Goal: Contribute content: Contribute content

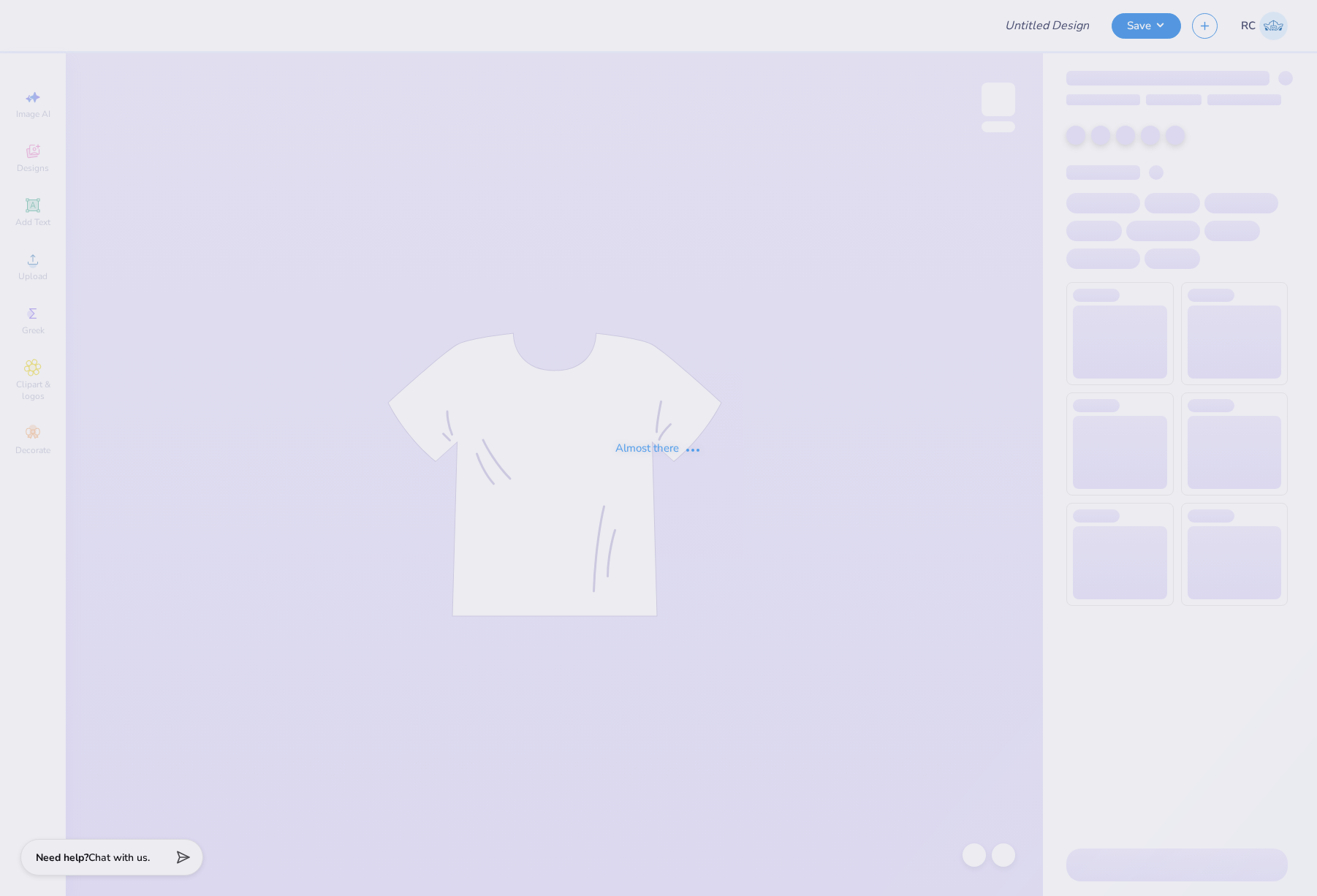
type input "Sig Chi Fall Rush 25"
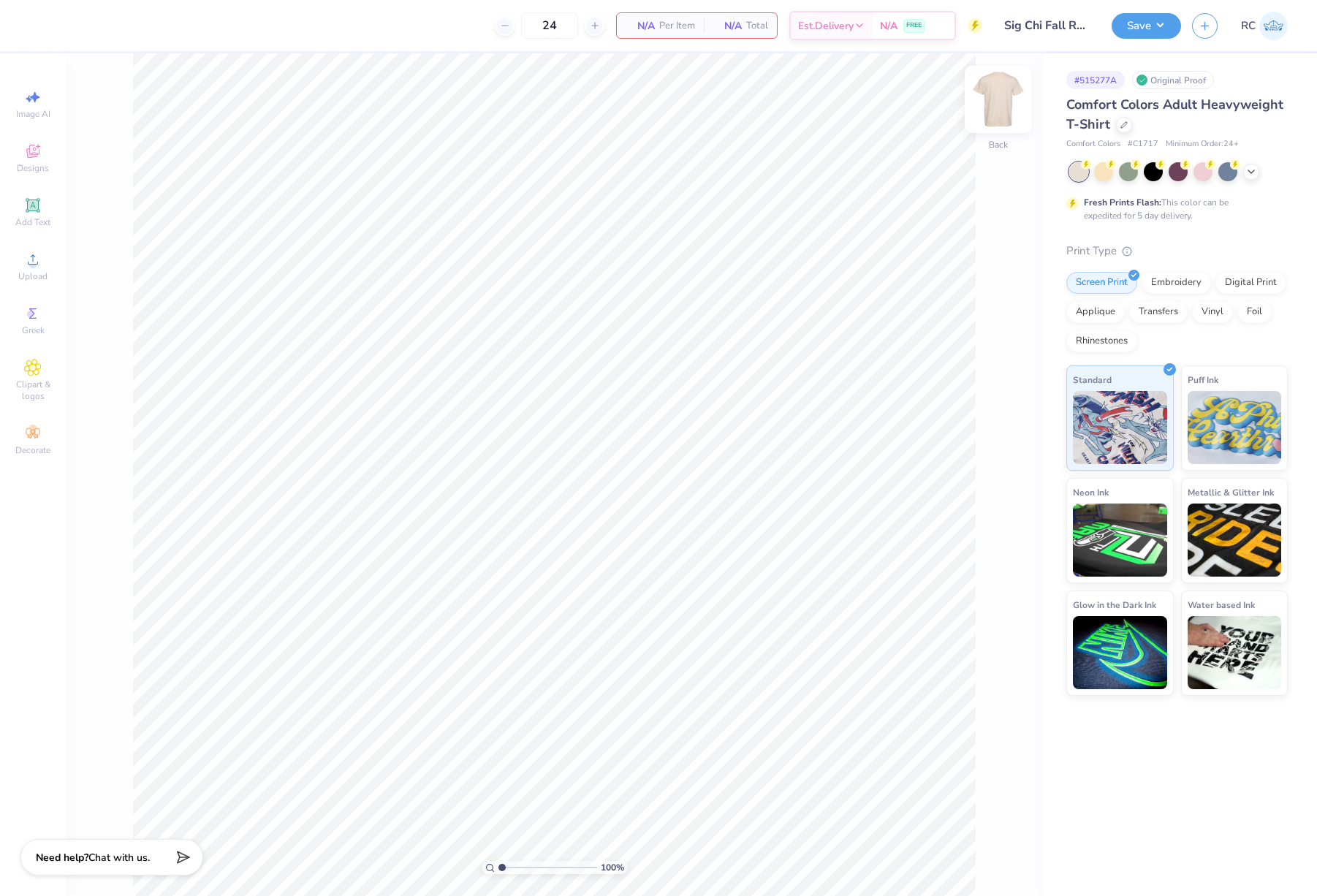
click at [1003, 106] on img at bounding box center [998, 99] width 58 height 58
click at [36, 273] on span "Upload" at bounding box center [33, 276] width 30 height 12
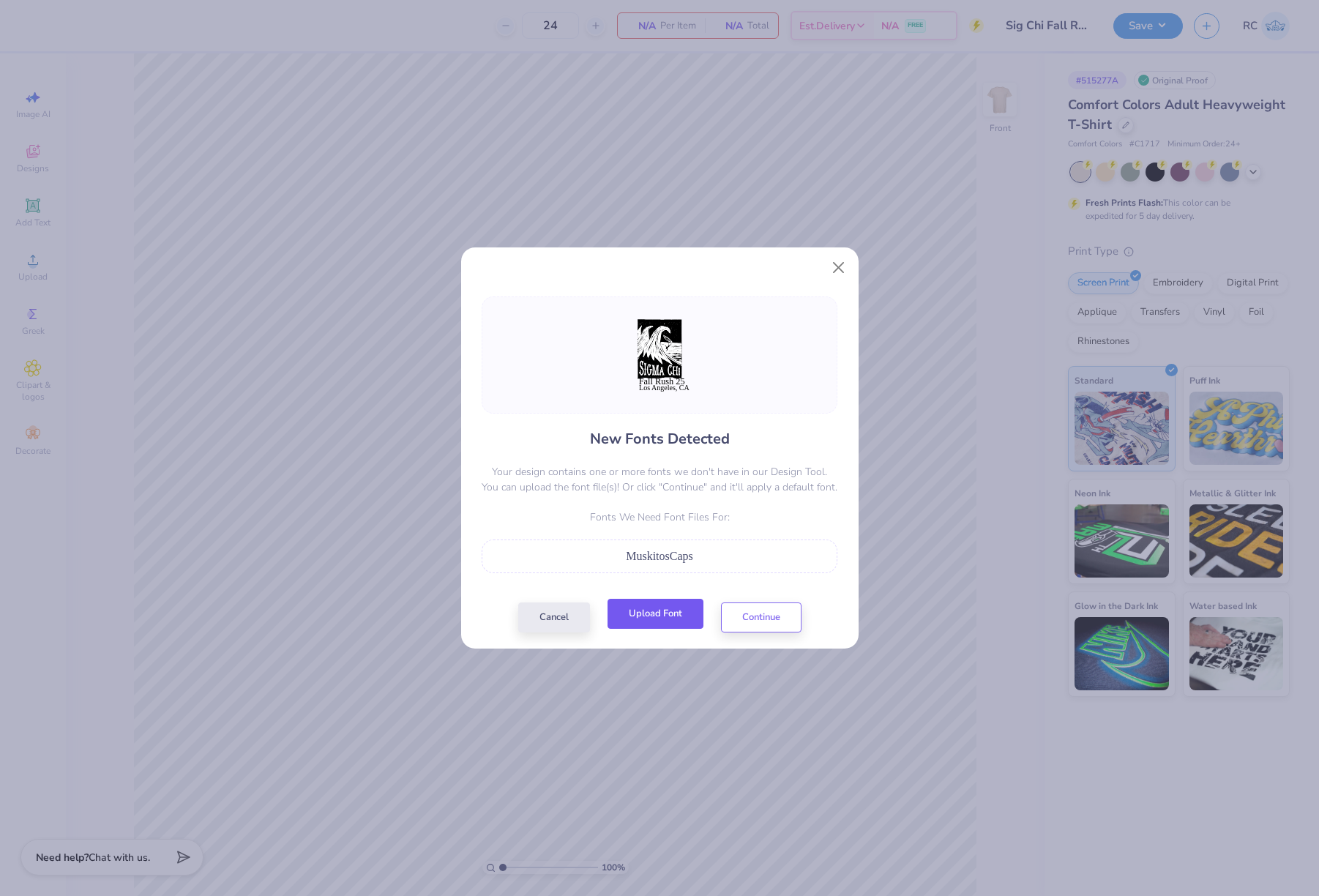
click at [655, 616] on button "Upload Font" at bounding box center [656, 614] width 96 height 30
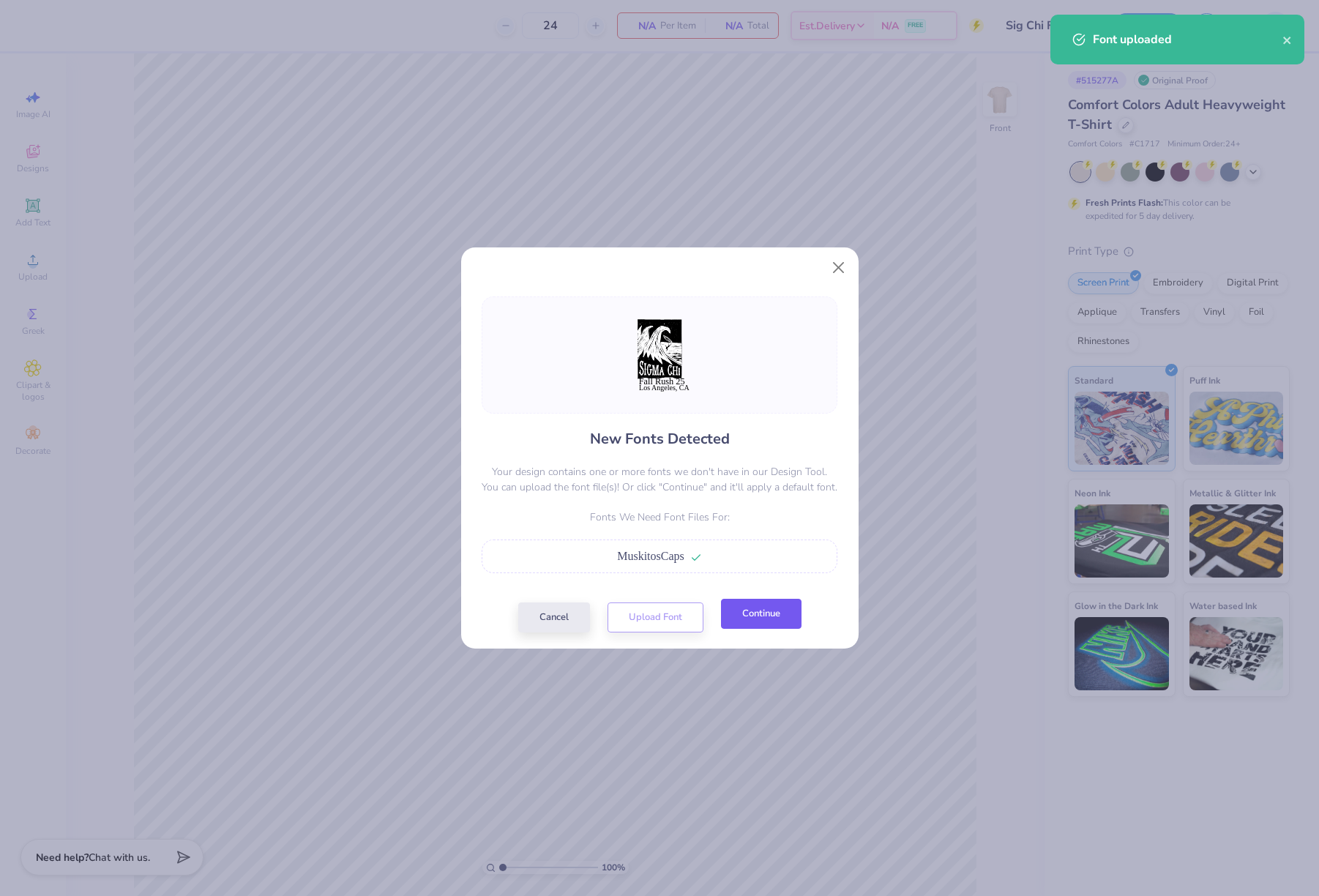
click at [768, 619] on button "Continue" at bounding box center [761, 614] width 80 height 30
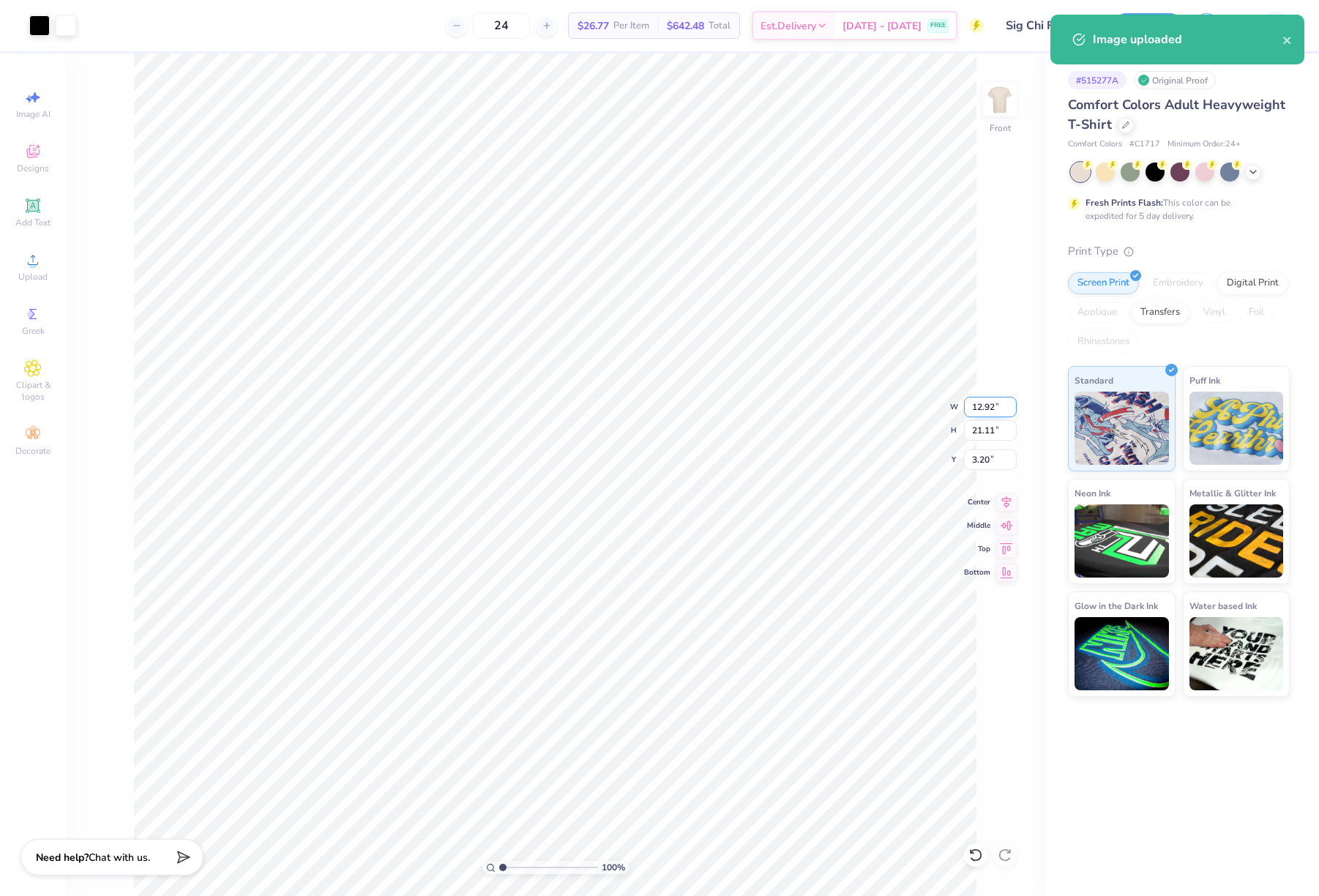
click at [990, 405] on input "12.92" at bounding box center [991, 407] width 52 height 20
click at [991, 436] on input "21.11" at bounding box center [991, 431] width 52 height 20
type input "15"
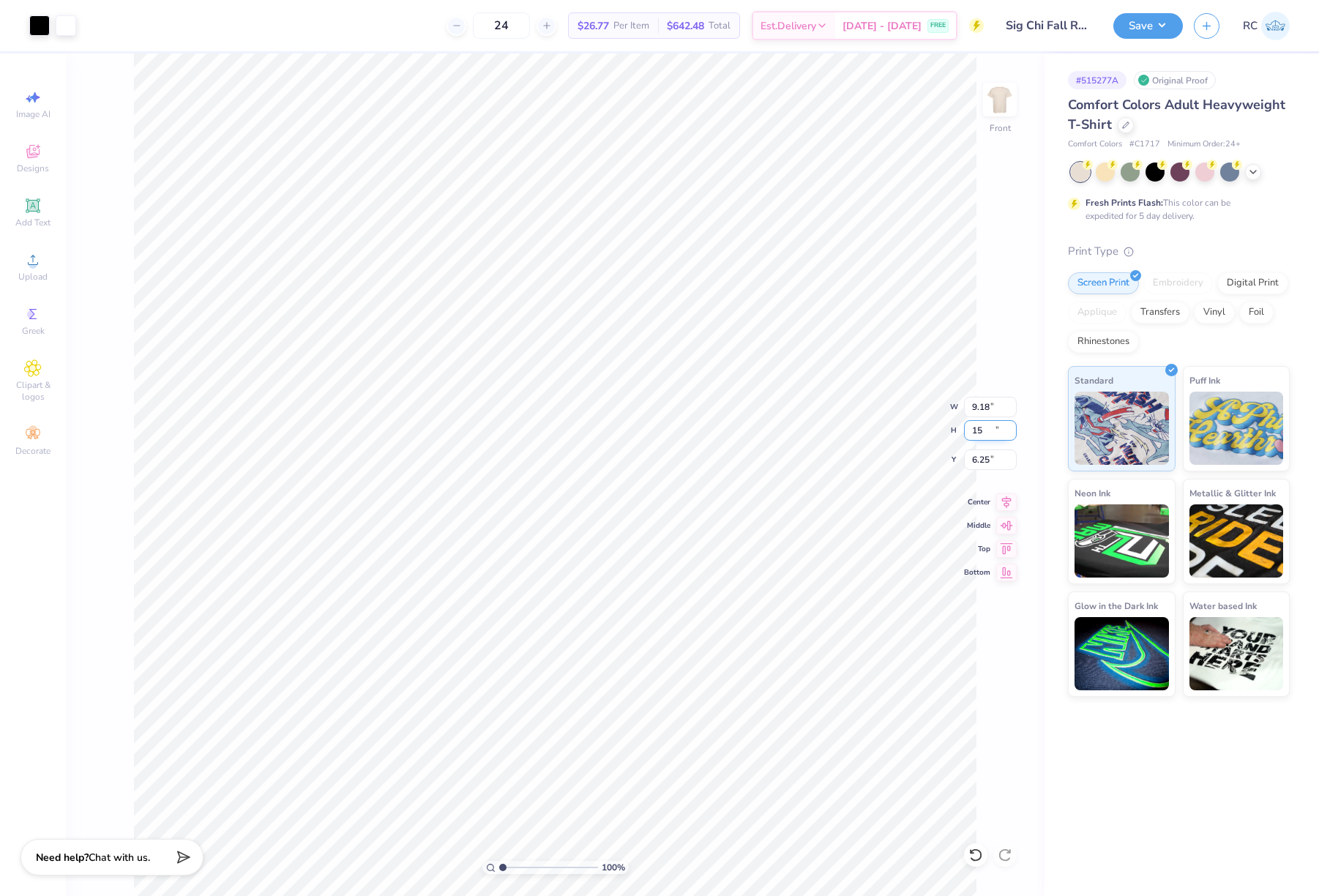
type input "9.18"
type input "15.00"
click at [994, 459] on input "6.25" at bounding box center [991, 459] width 52 height 20
type input "3.00"
click at [1001, 105] on img at bounding box center [1000, 99] width 58 height 58
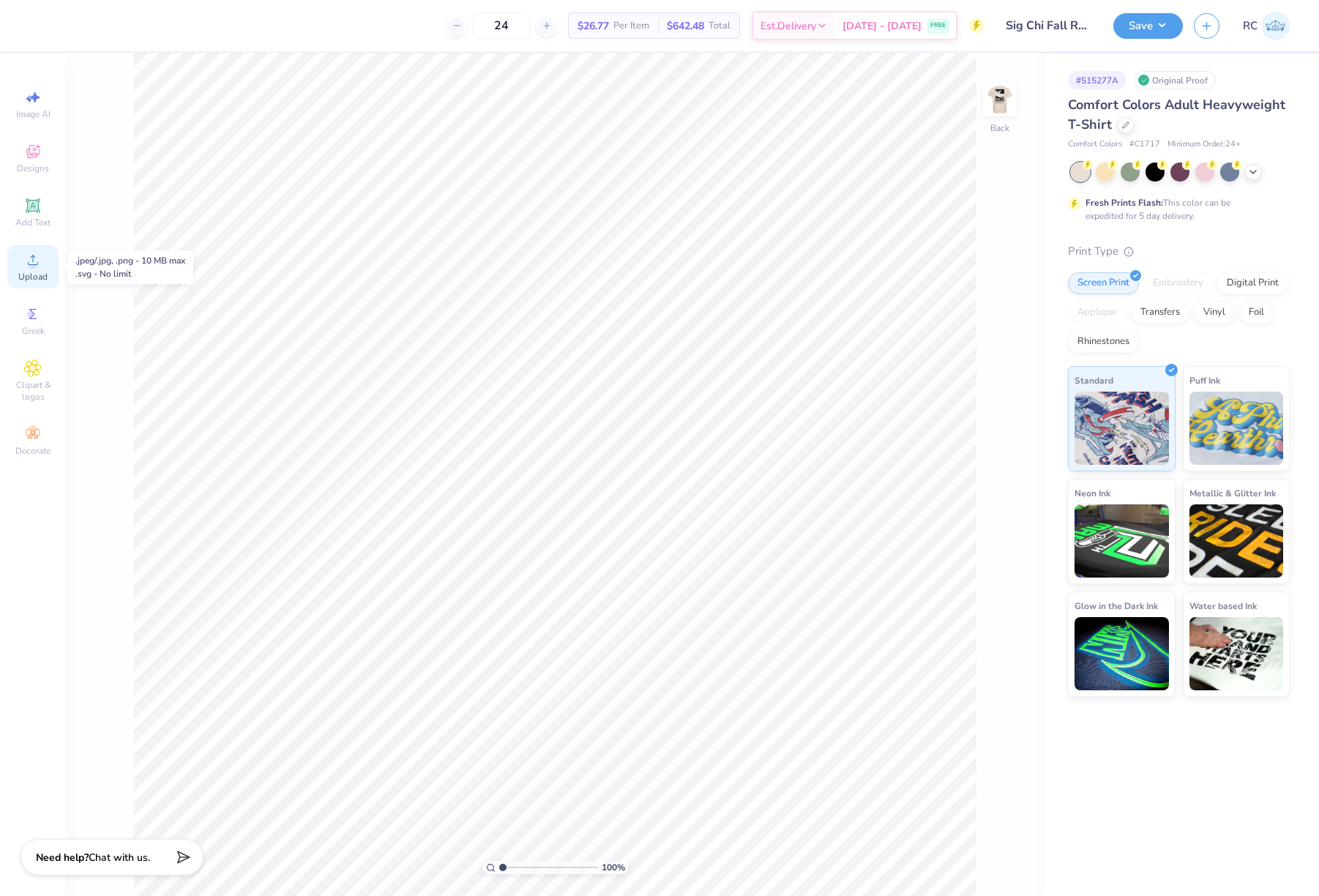
click at [46, 263] on div "Upload" at bounding box center [33, 266] width 52 height 43
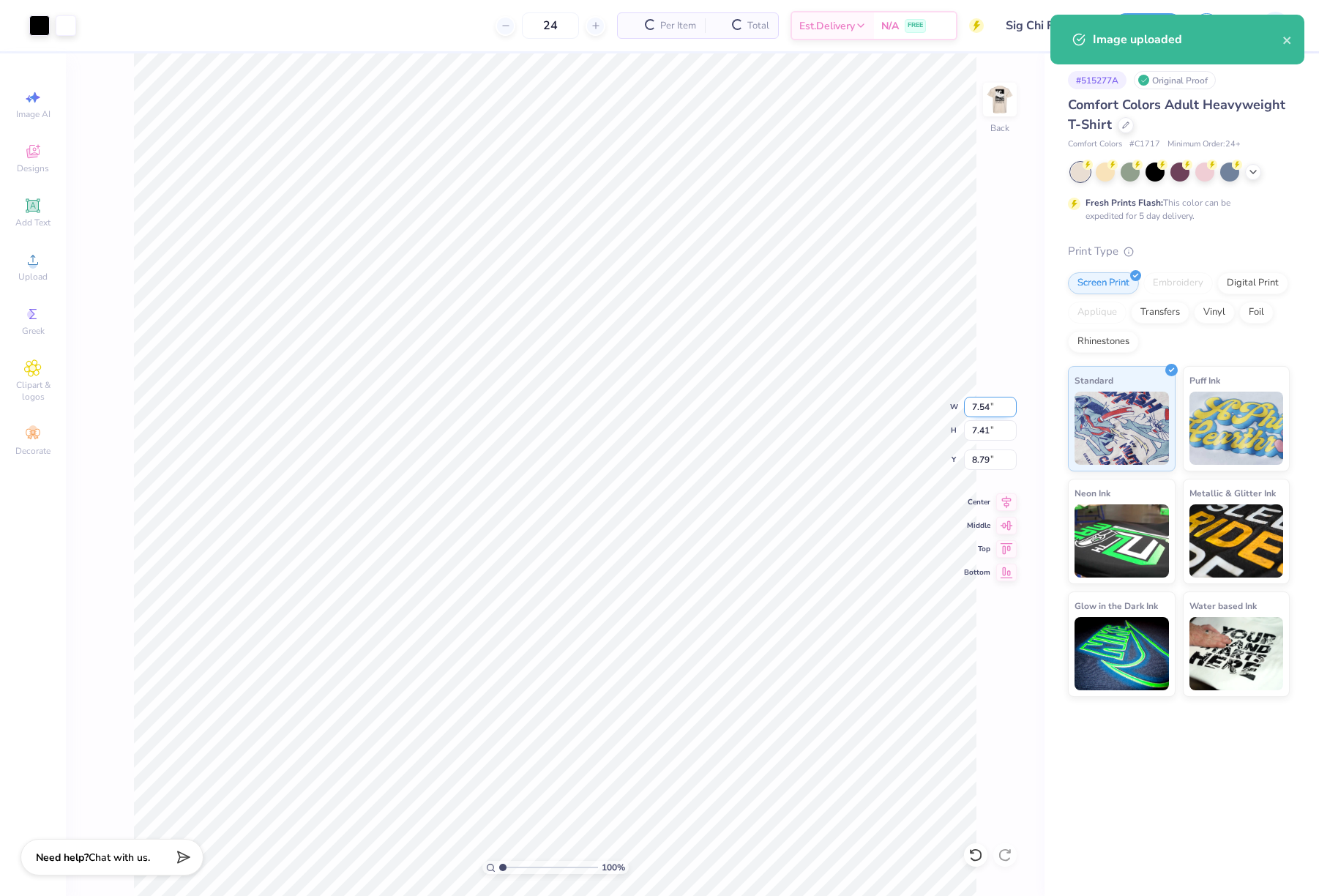
click at [998, 410] on input "7.54" at bounding box center [991, 407] width 52 height 20
type input "3.50"
type input "3.44"
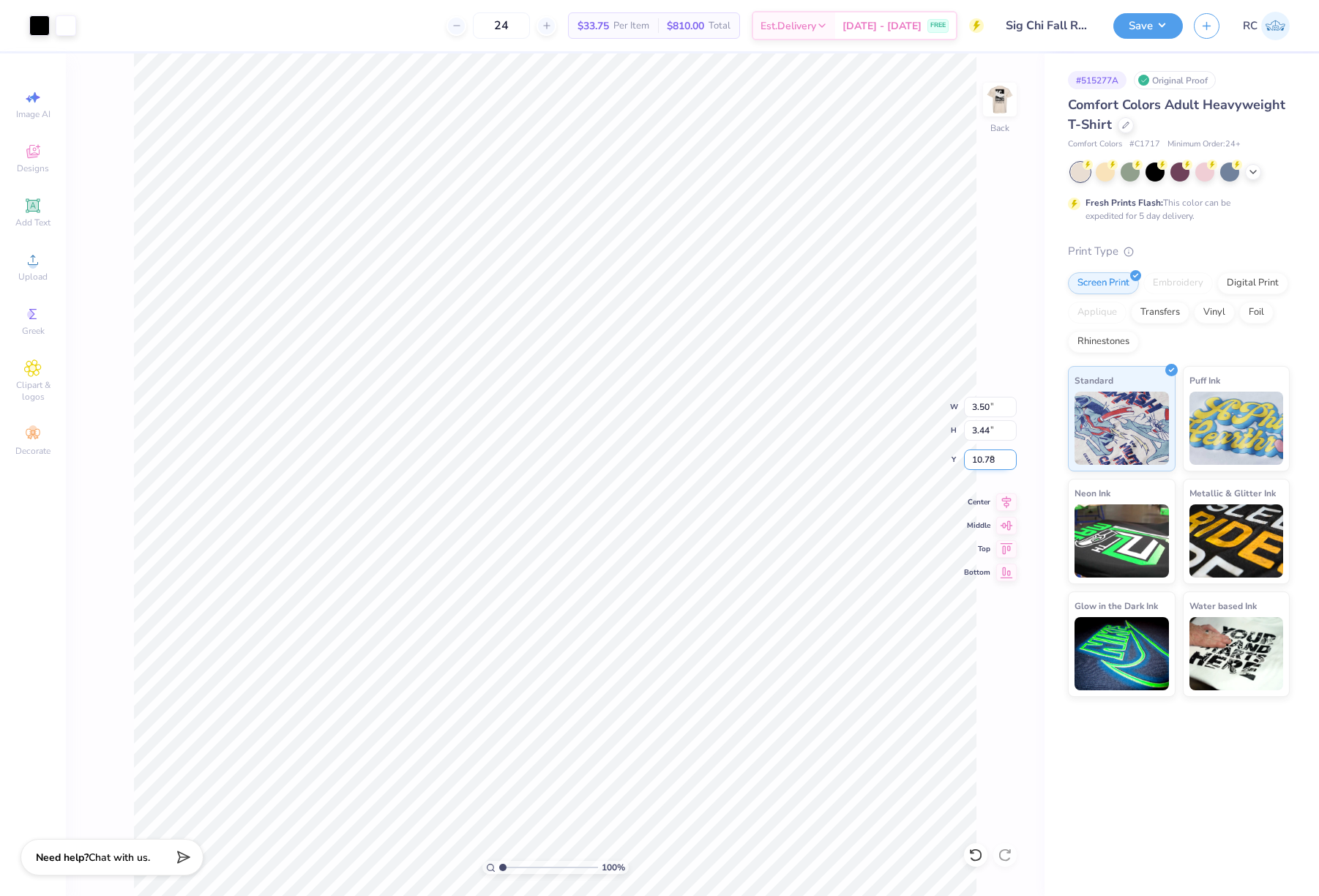
type input "3.00"
click at [36, 269] on div "Upload" at bounding box center [33, 266] width 52 height 43
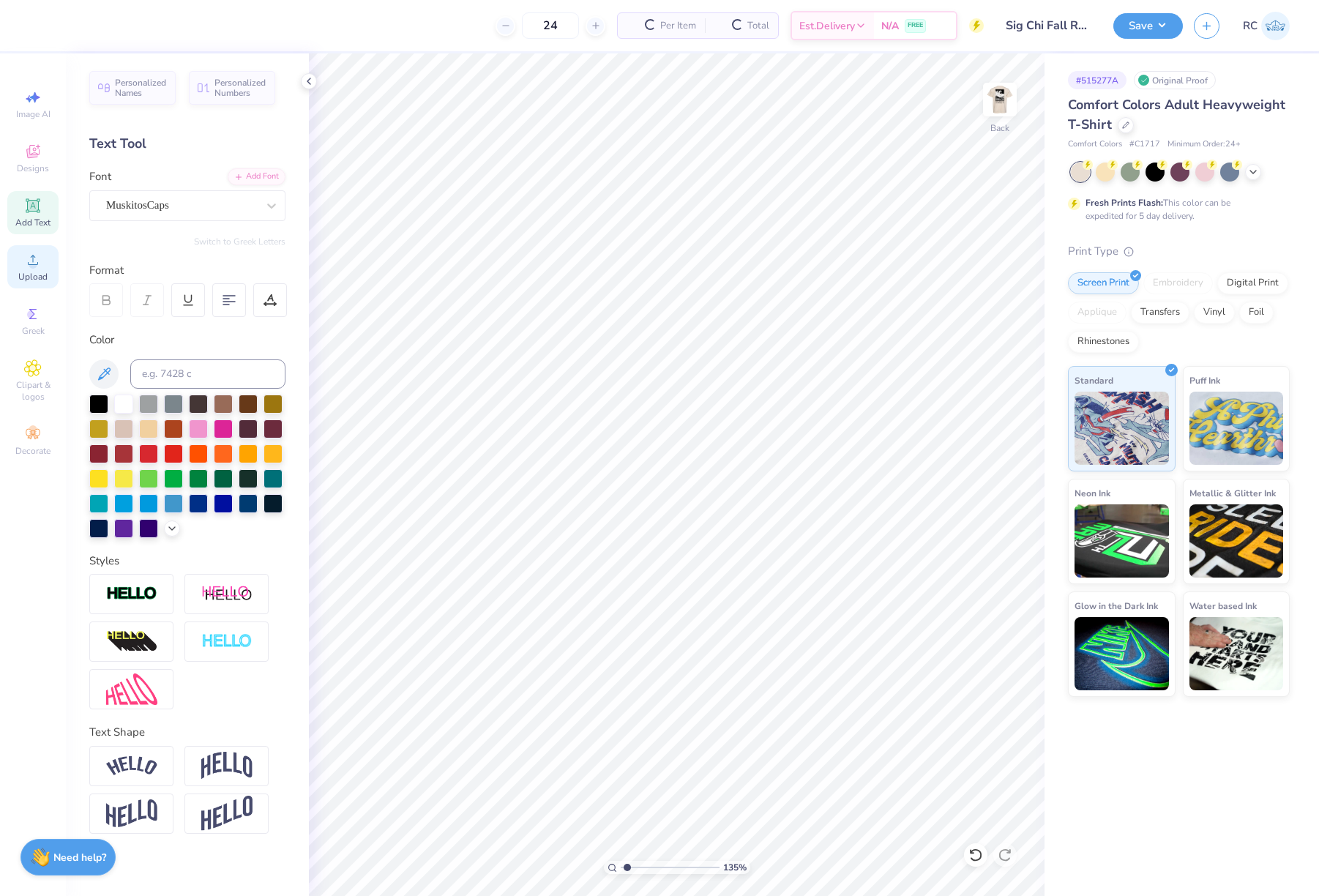
click at [38, 269] on div "Upload" at bounding box center [33, 266] width 52 height 43
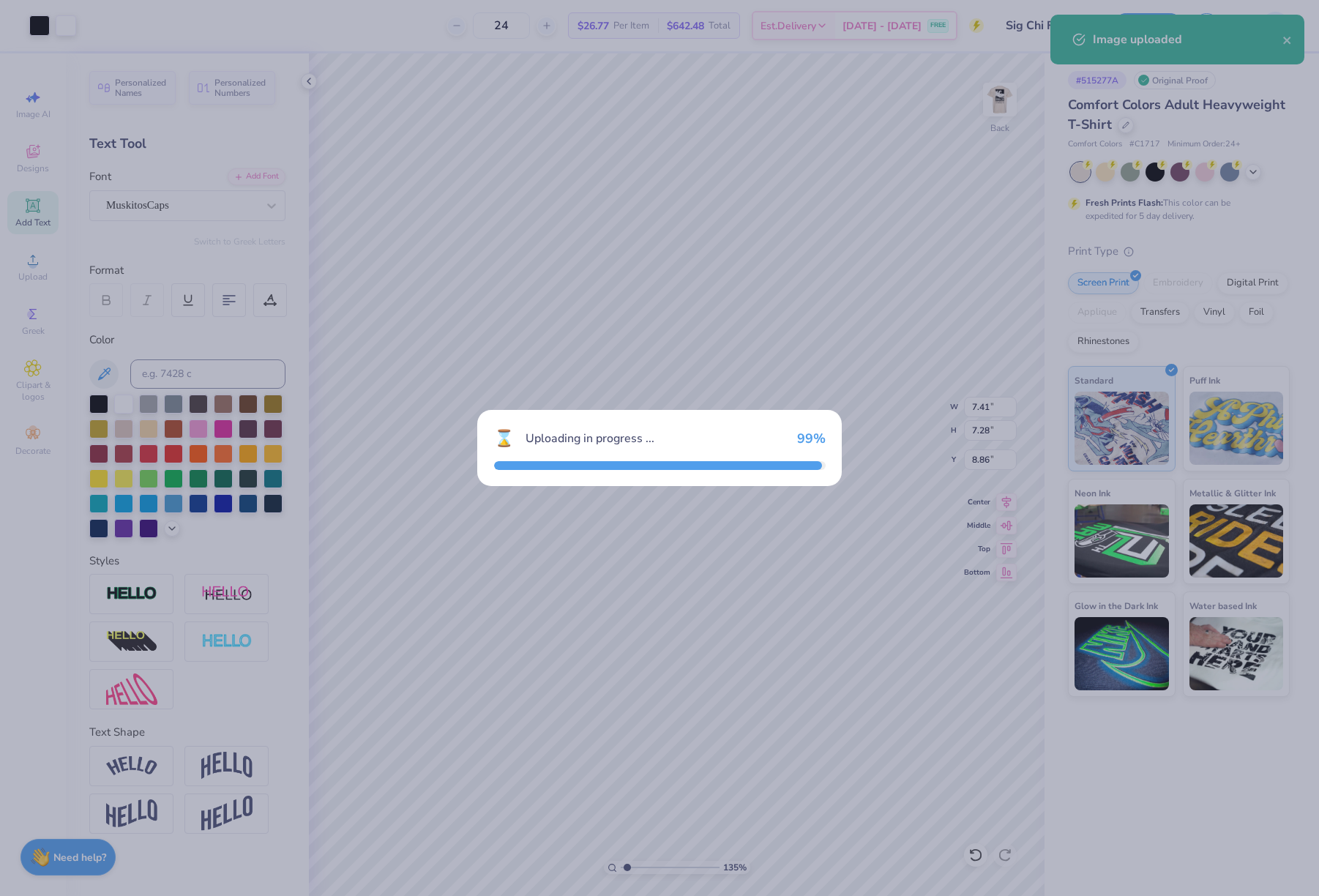
type input "1.35006143669128"
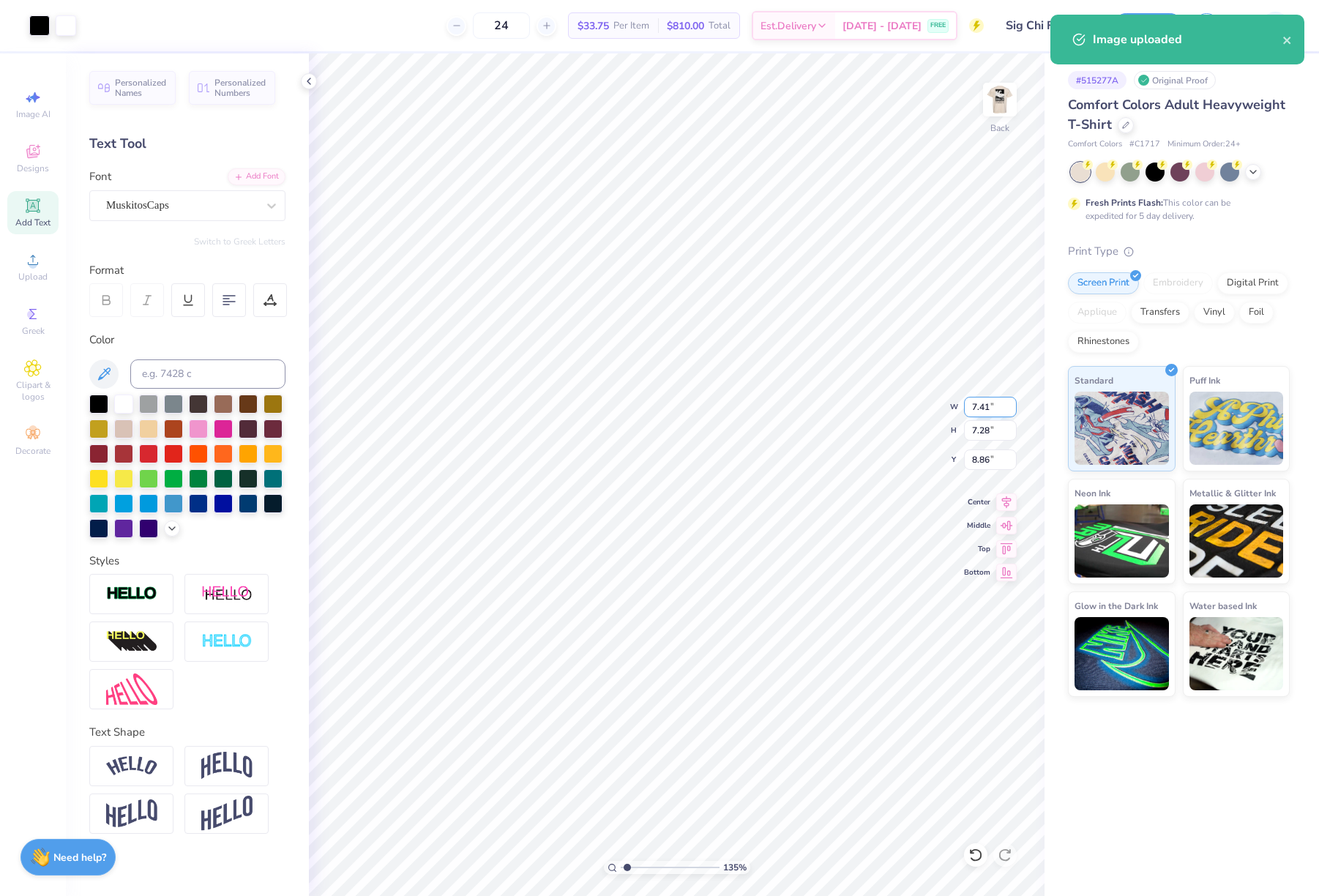
click at [985, 408] on input "7.41" at bounding box center [991, 407] width 52 height 20
type input "3.5"
type input "1.35006143669128"
type input "3.50"
type input "3.44"
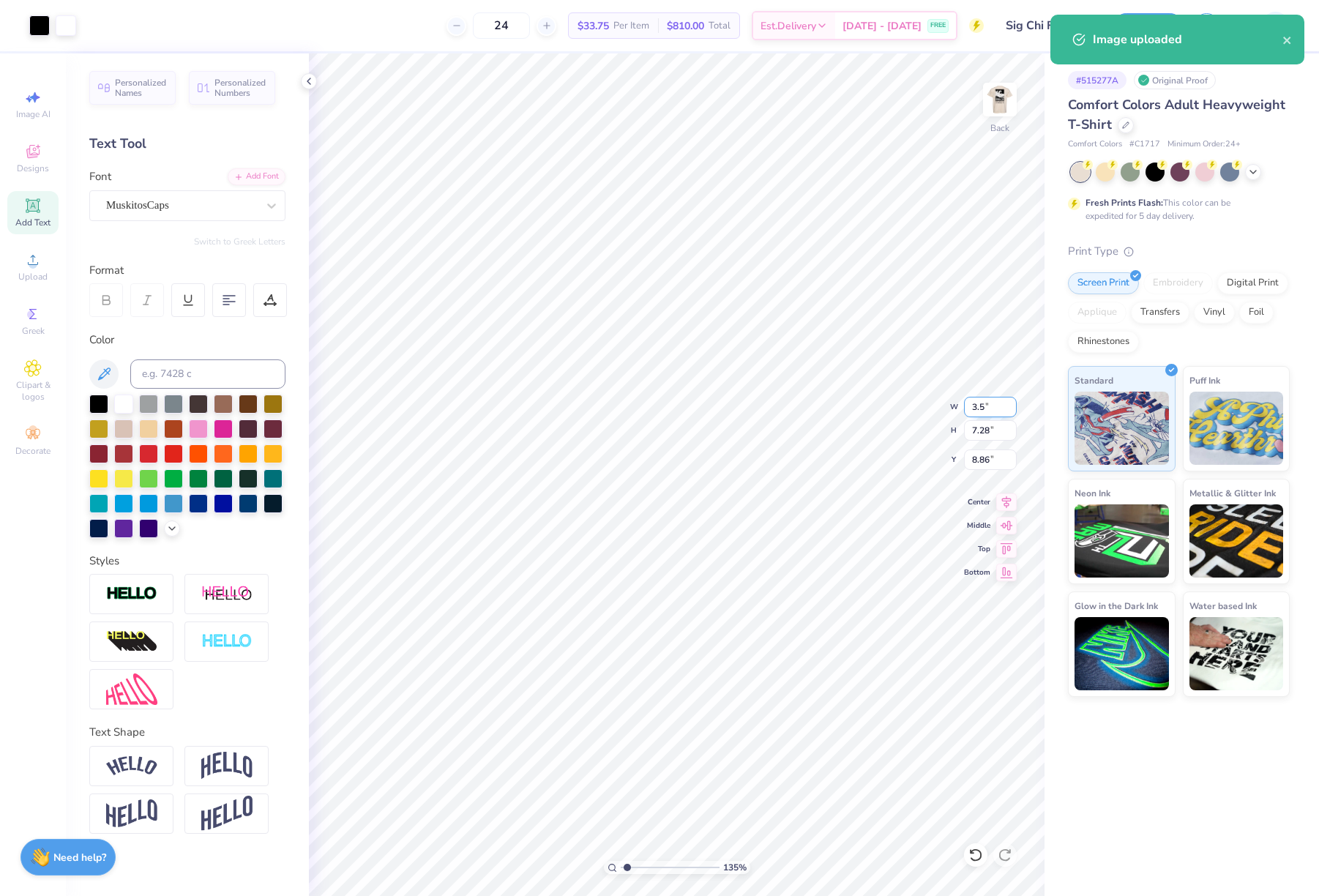
type input "10.78"
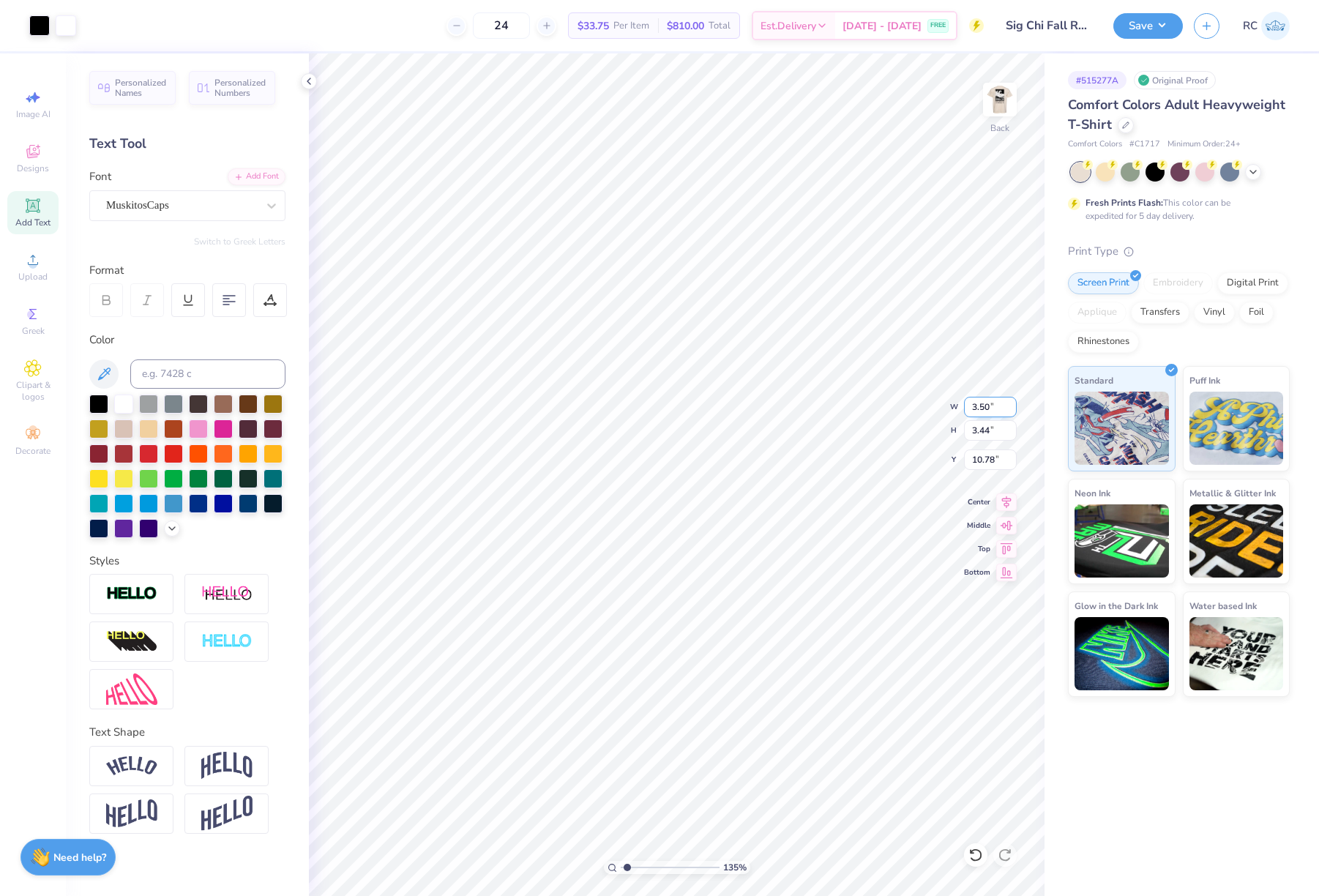
type input "1.35006143669128"
type input "3.00"
click at [313, 80] on icon at bounding box center [309, 81] width 12 height 12
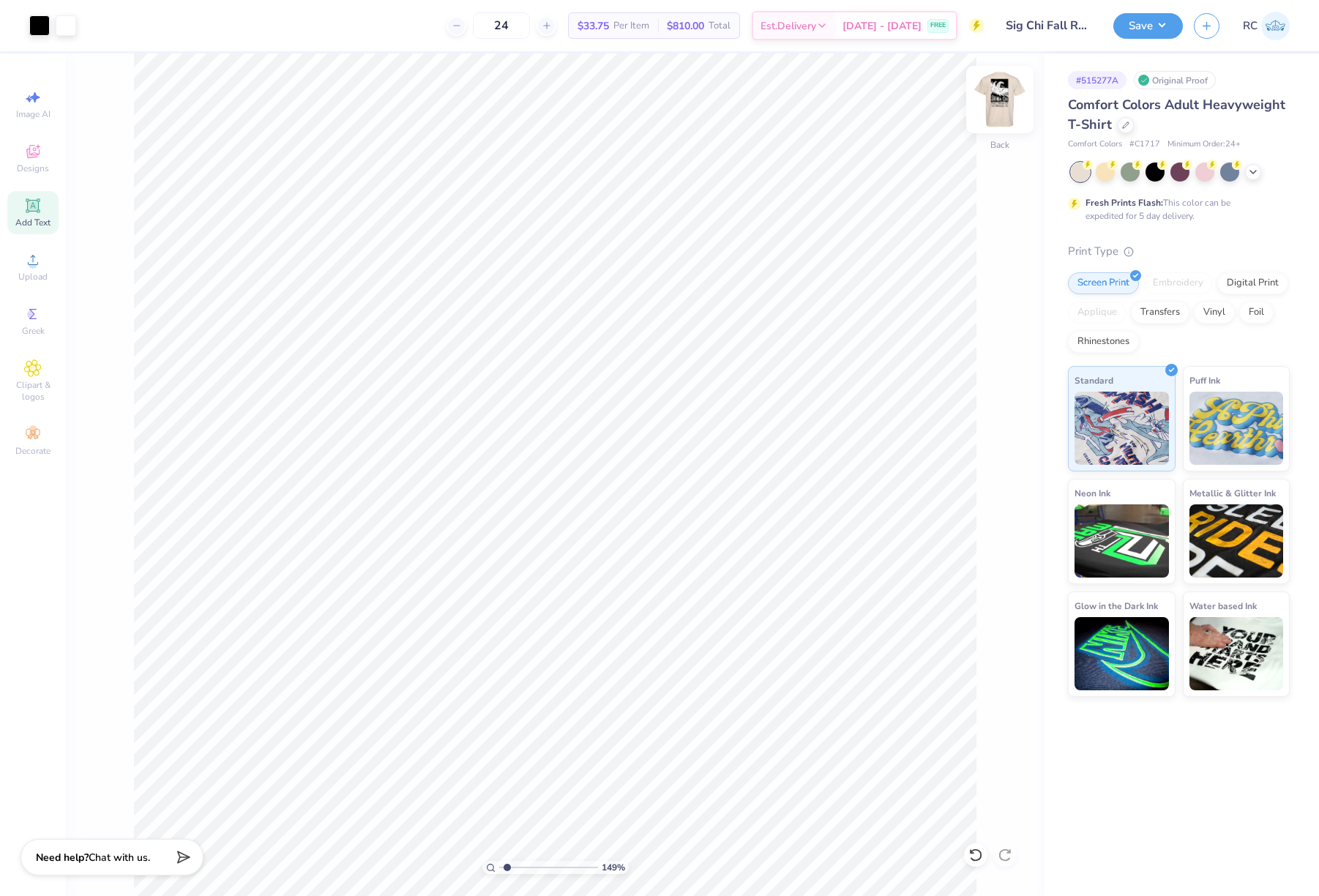
click at [1002, 98] on img at bounding box center [1000, 99] width 58 height 58
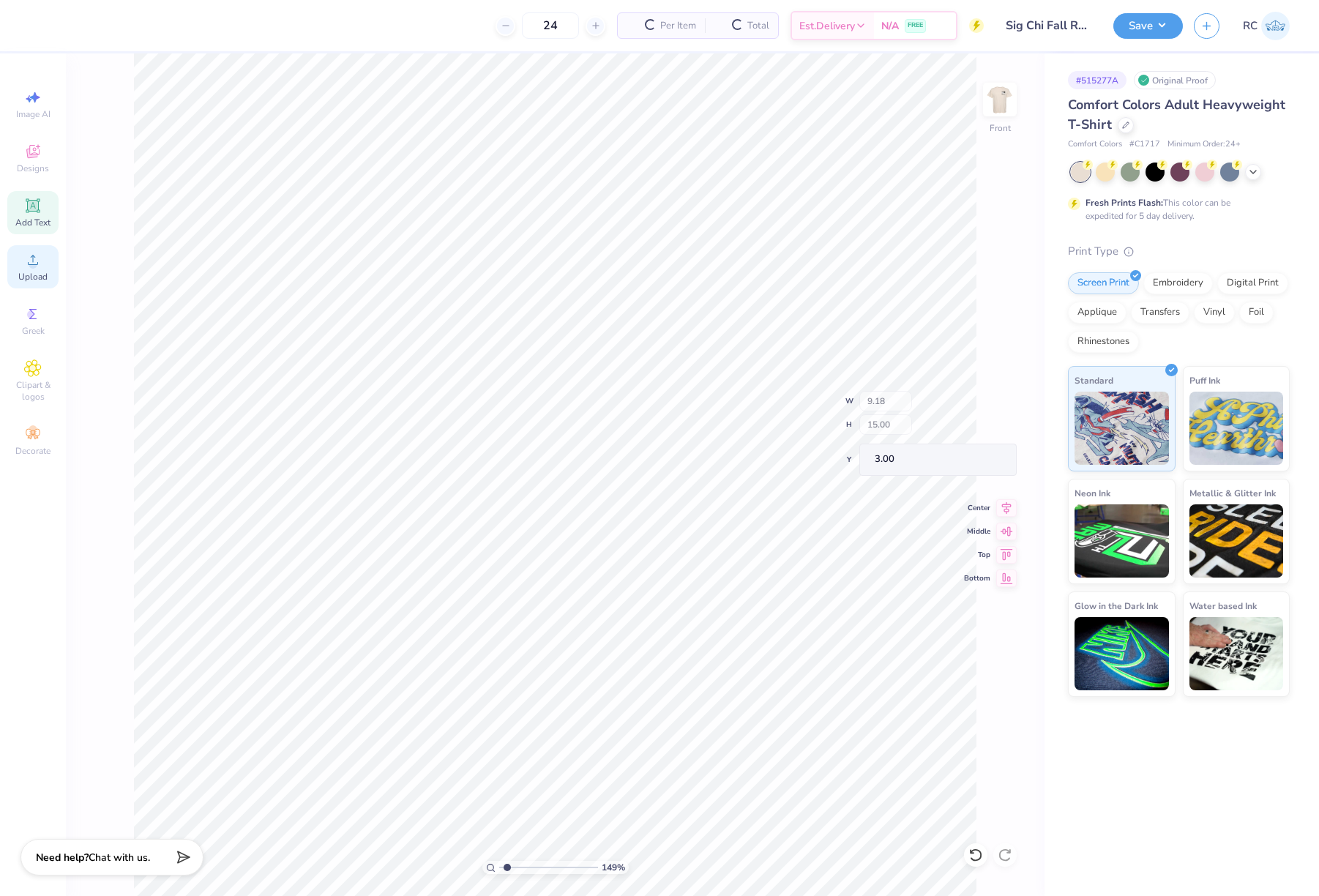
click at [39, 262] on icon at bounding box center [33, 259] width 18 height 18
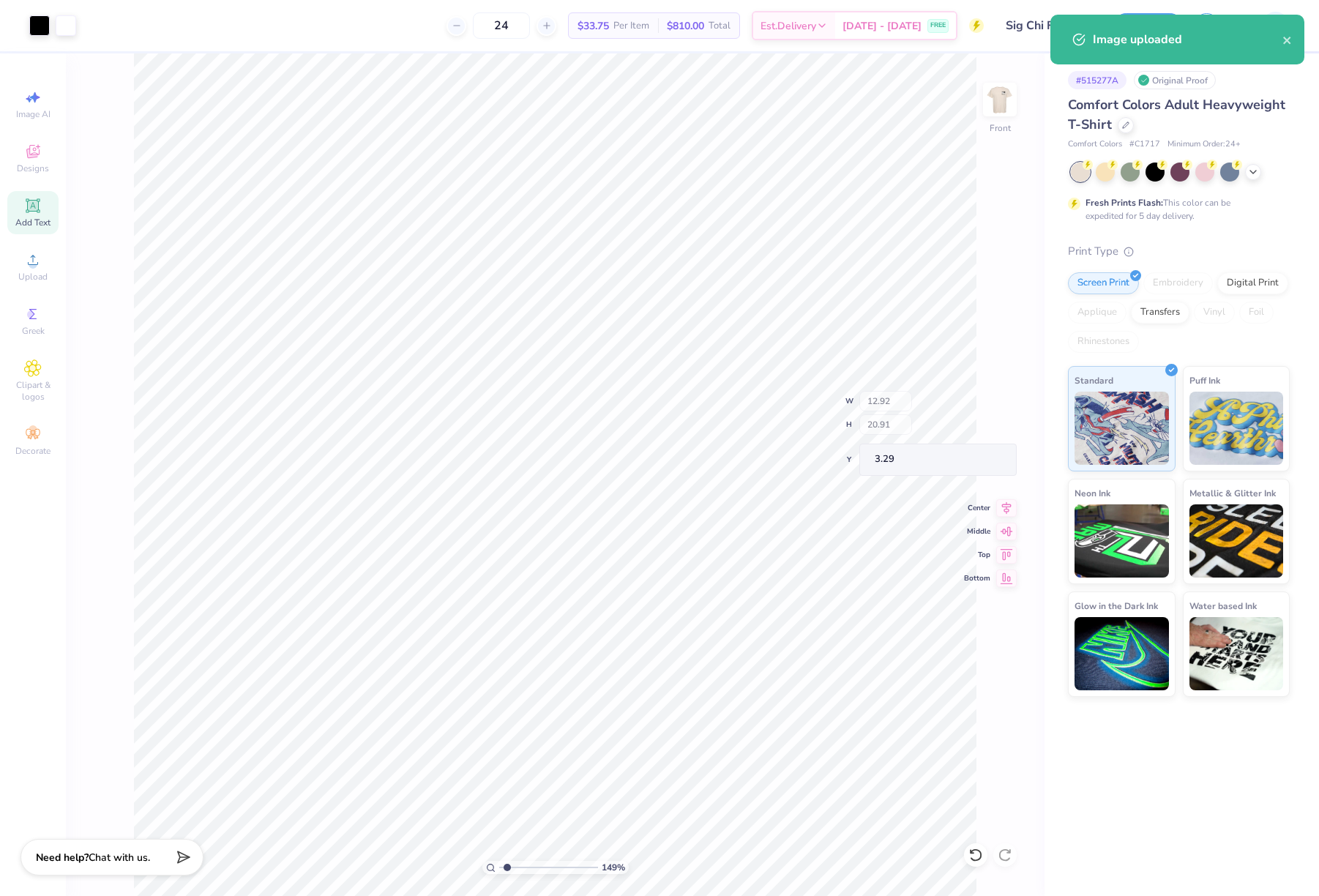
type input "1.49212329151837"
click at [993, 428] on input "20.91" at bounding box center [991, 431] width 52 height 20
type input "15"
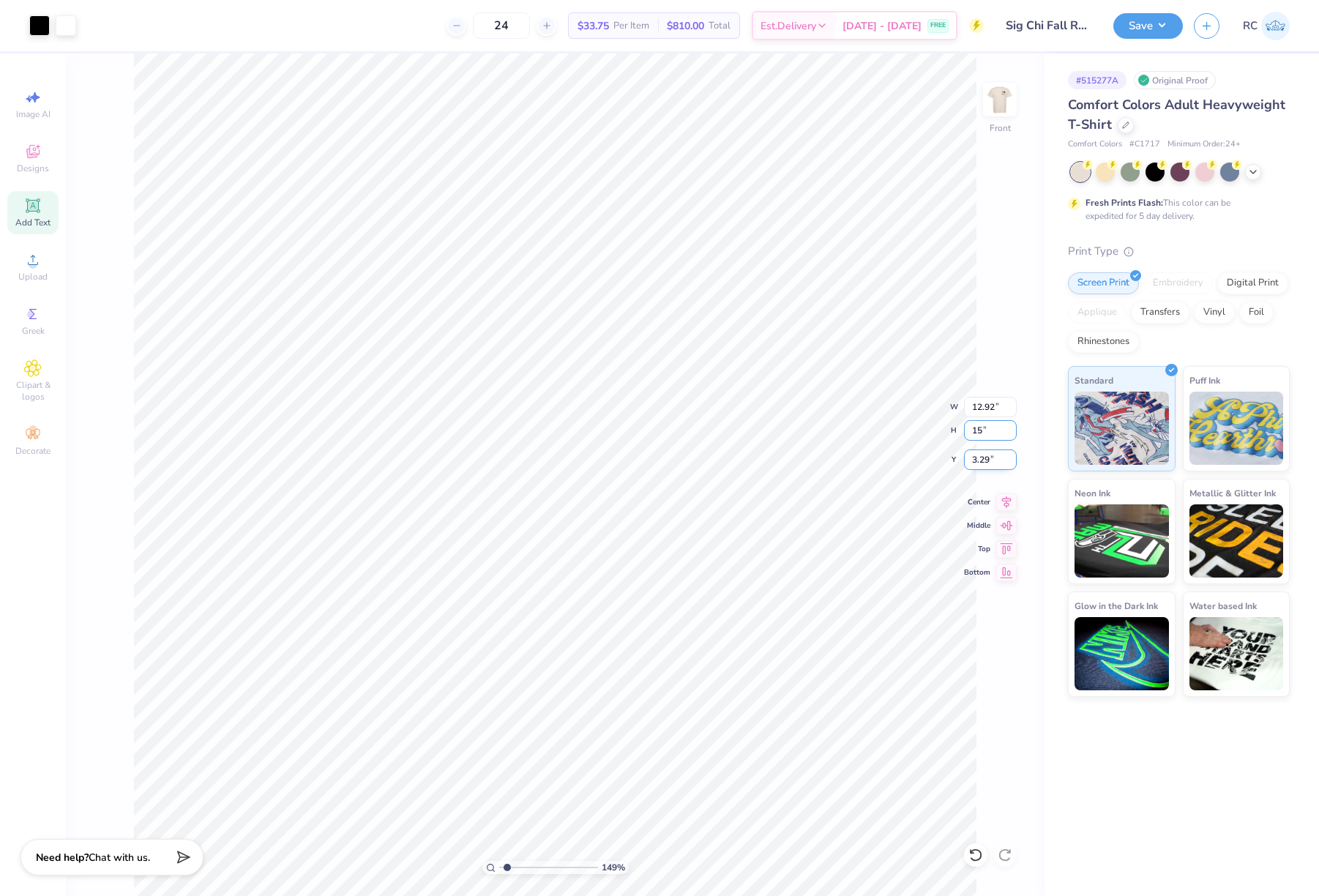
type input "1.49212329151837"
type input "9.26"
type input "15.00"
click at [991, 459] on input "6.25" at bounding box center [991, 459] width 52 height 20
type input "3"
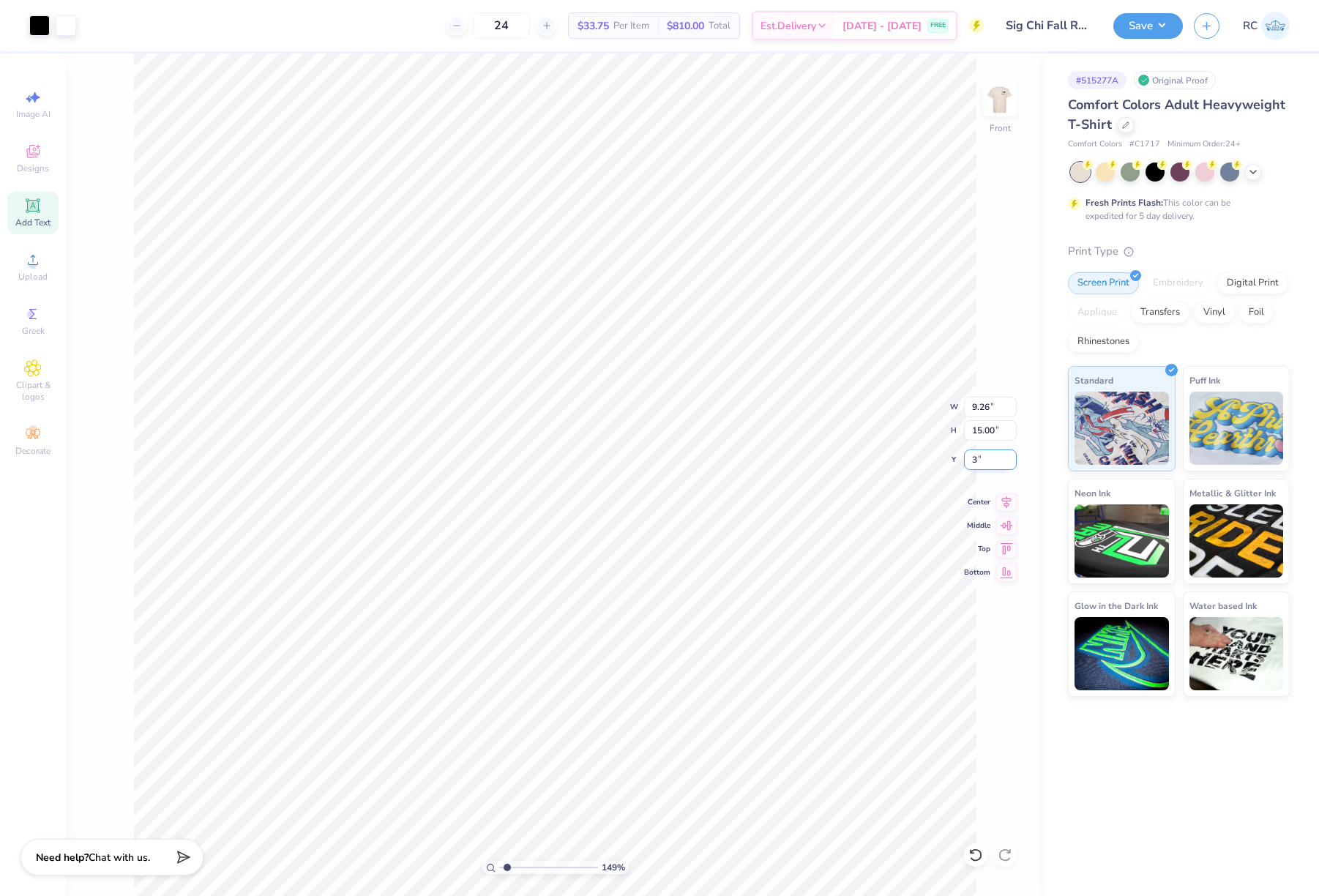
type input "1.49212329151837"
type input "3.00"
click at [988, 109] on img at bounding box center [1000, 99] width 58 height 58
click at [1170, 35] on button "Save" at bounding box center [1148, 24] width 69 height 25
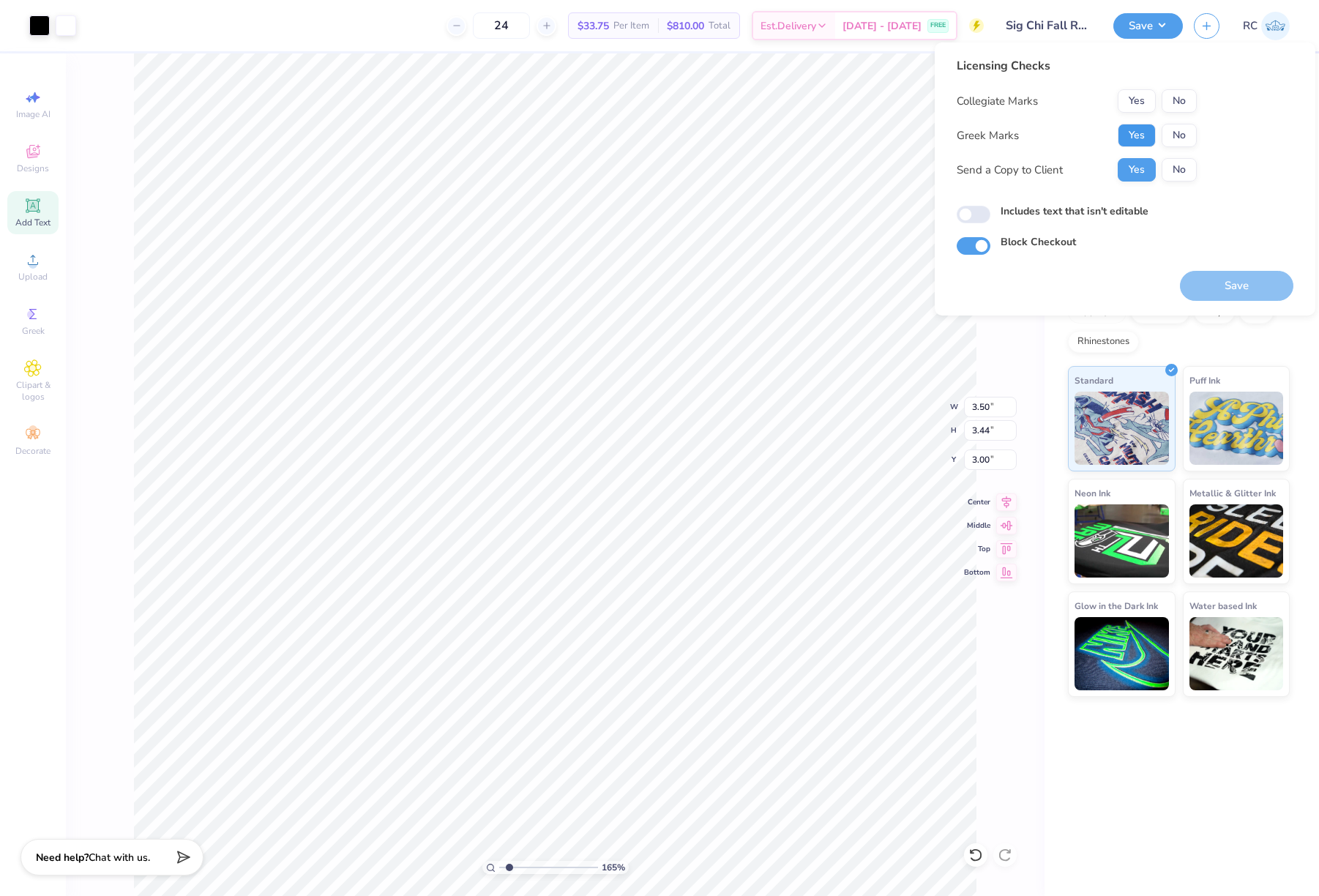
click at [1132, 139] on button "Yes" at bounding box center [1137, 136] width 38 height 24
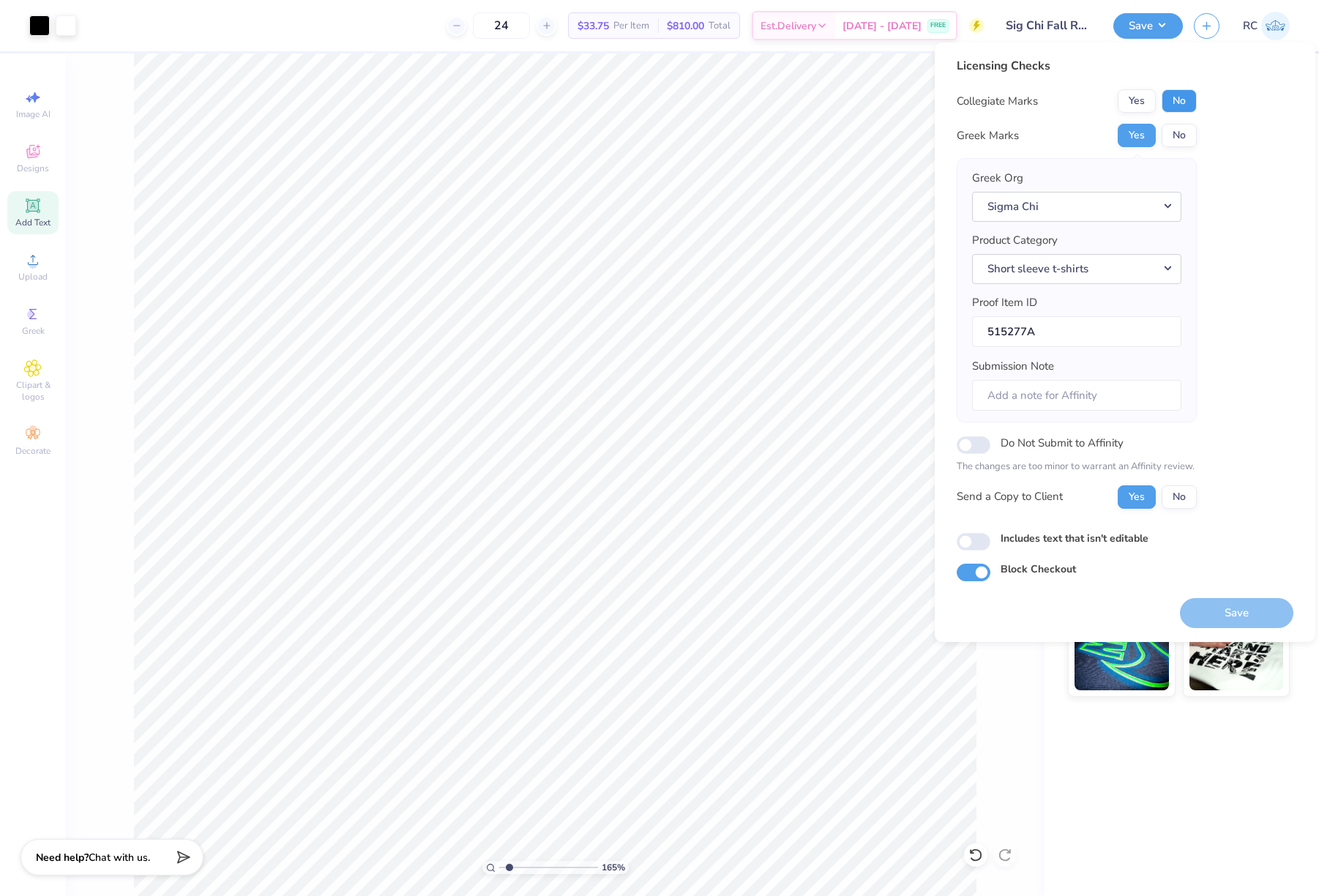
click at [1182, 109] on button "No" at bounding box center [1180, 101] width 35 height 24
click at [1242, 617] on button "Save" at bounding box center [1237, 613] width 113 height 30
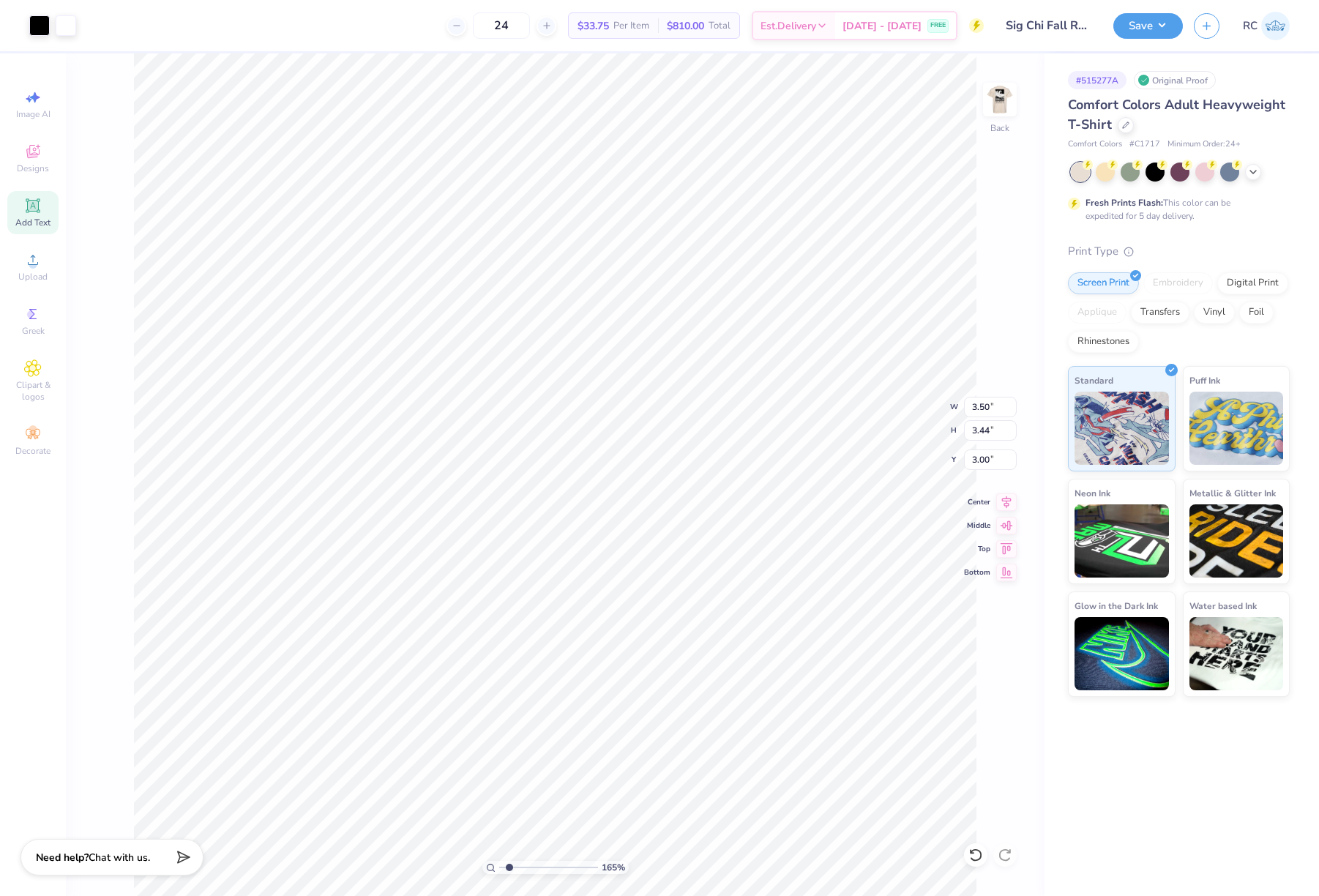
type input "1.64913377760655"
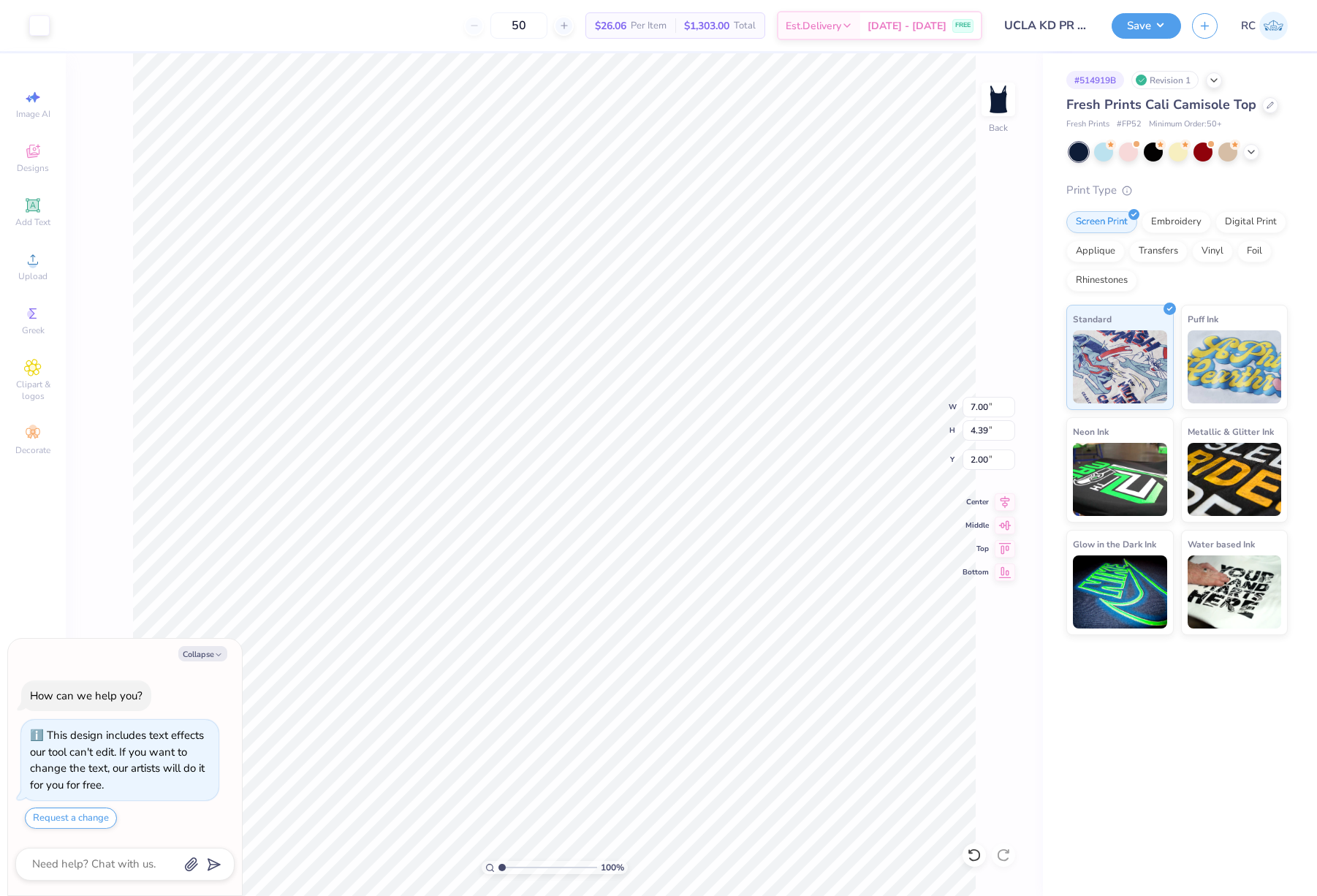
click at [1174, 31] on button "Save" at bounding box center [1147, 26] width 69 height 25
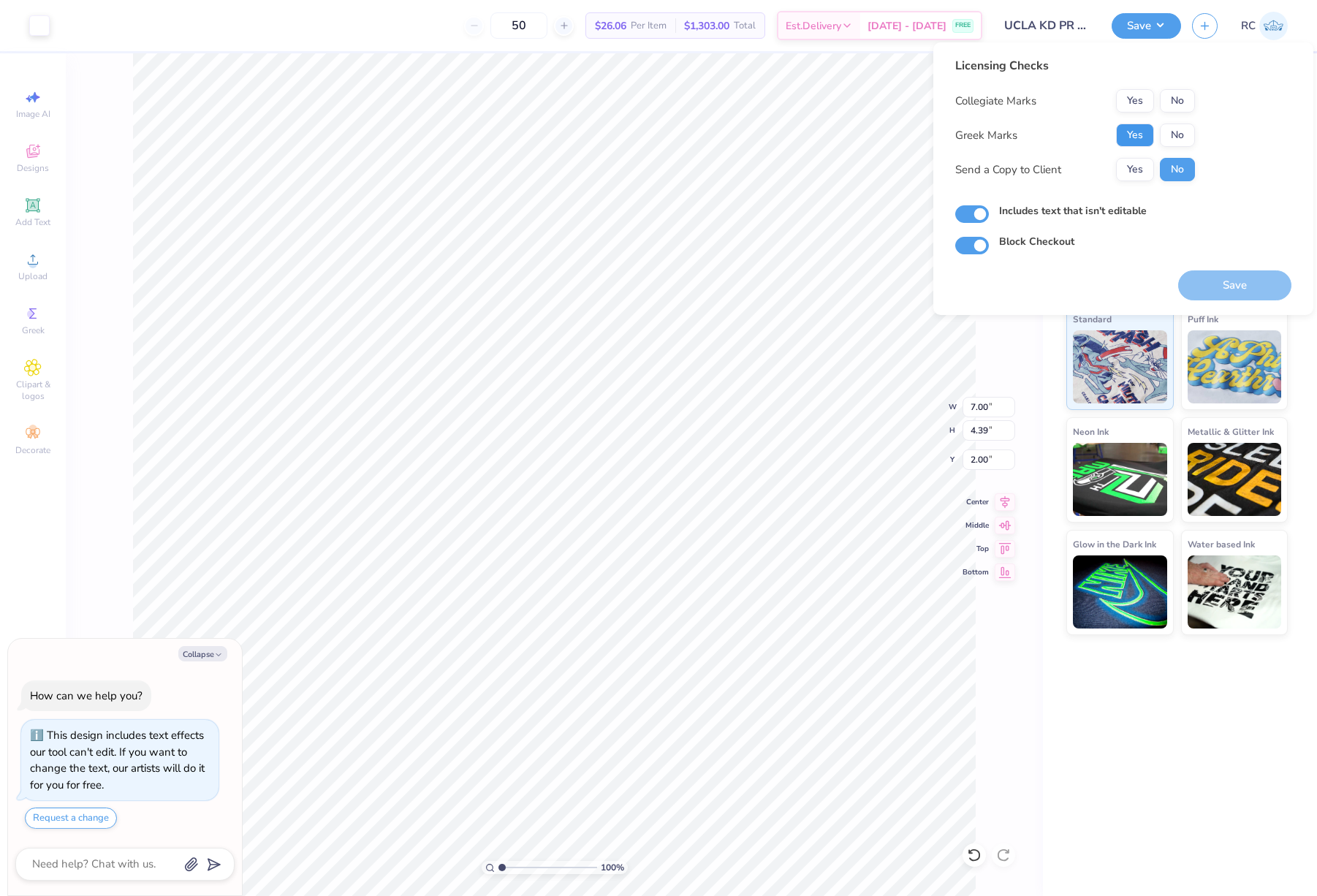
click at [1146, 139] on button "Yes" at bounding box center [1135, 136] width 38 height 24
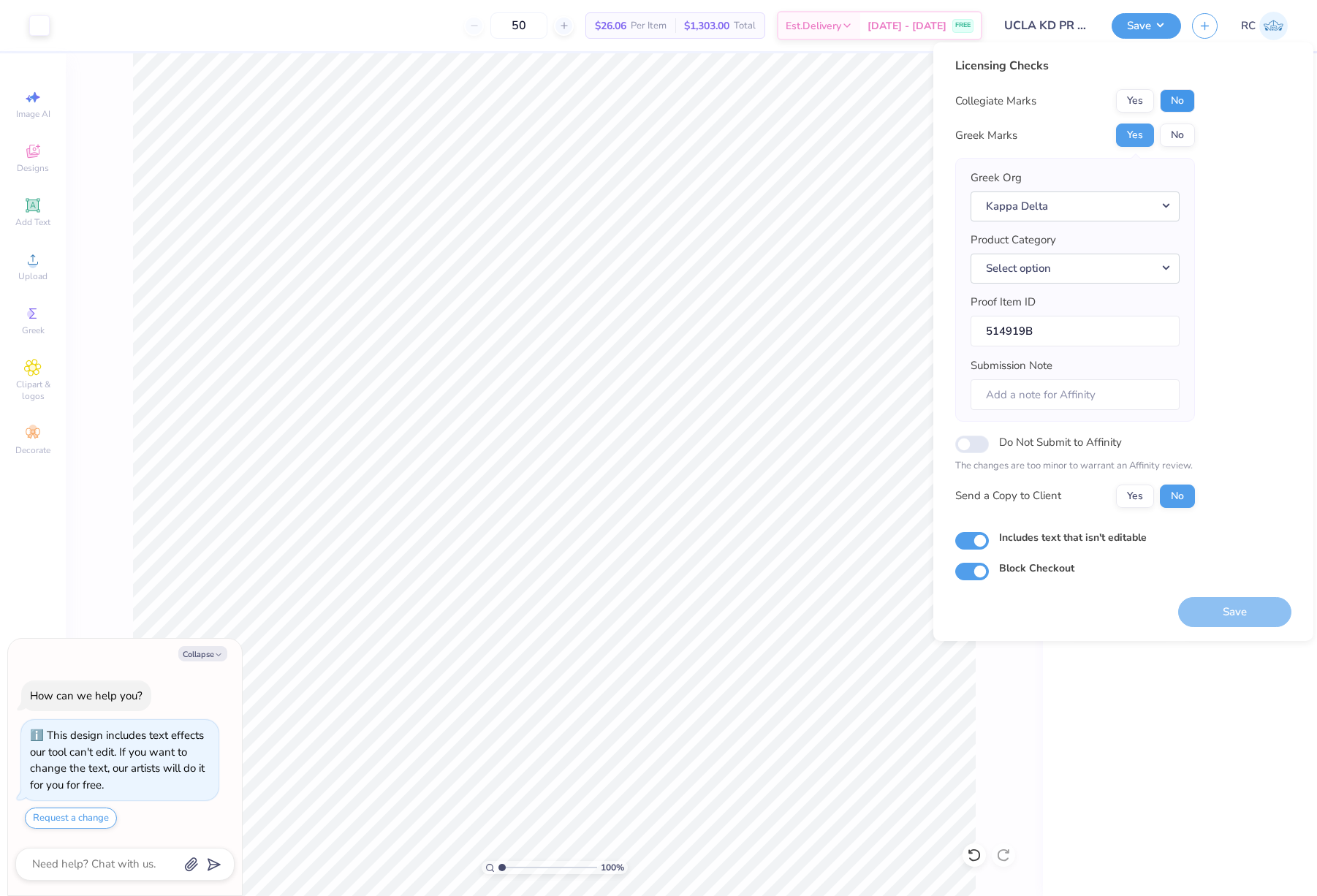
click at [1184, 102] on button "No" at bounding box center [1178, 101] width 35 height 24
click at [1143, 496] on button "Yes" at bounding box center [1135, 496] width 38 height 24
click at [1212, 615] on button "Save" at bounding box center [1235, 612] width 113 height 30
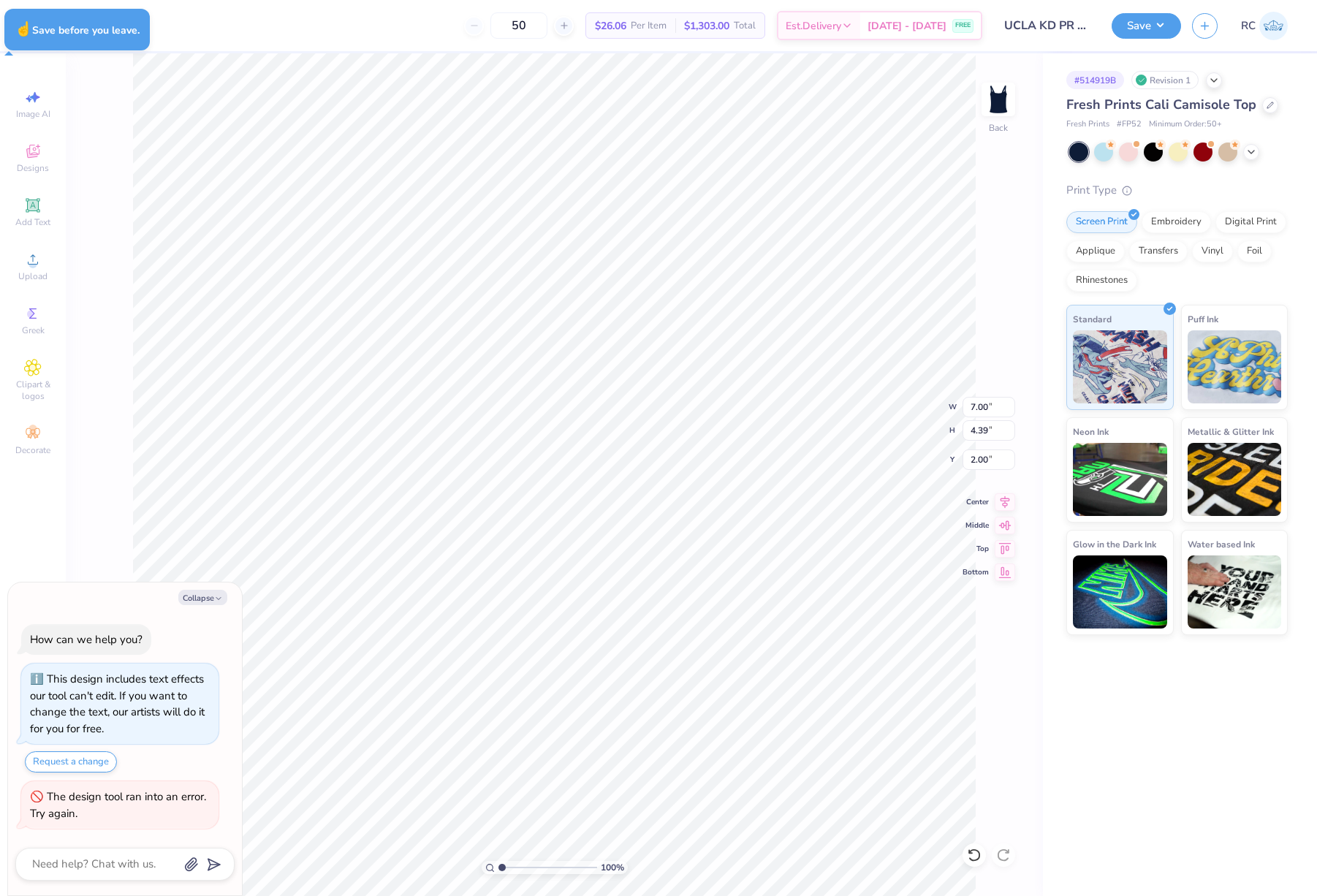
type textarea "x"
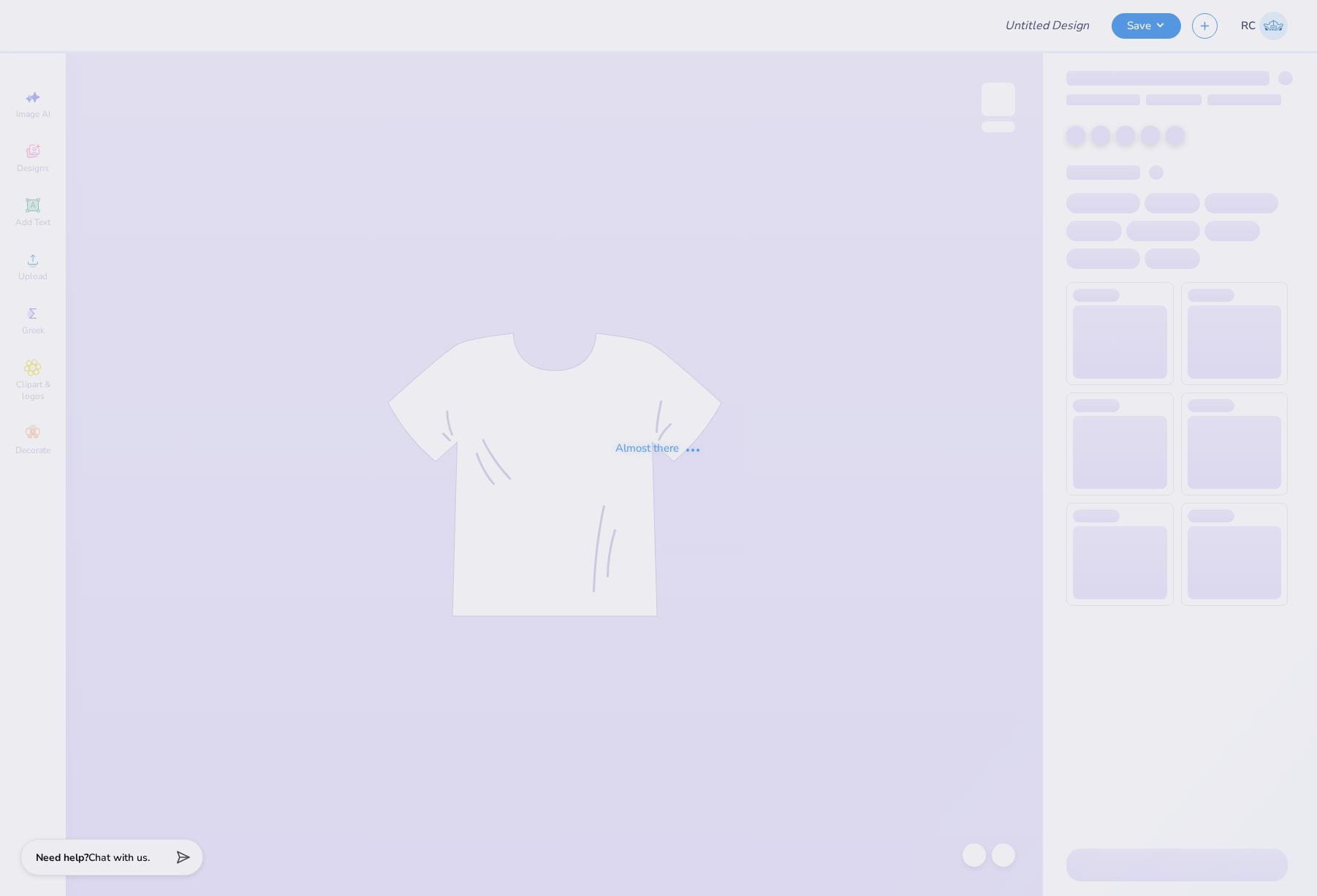
type input "UCLA KD PR F25"
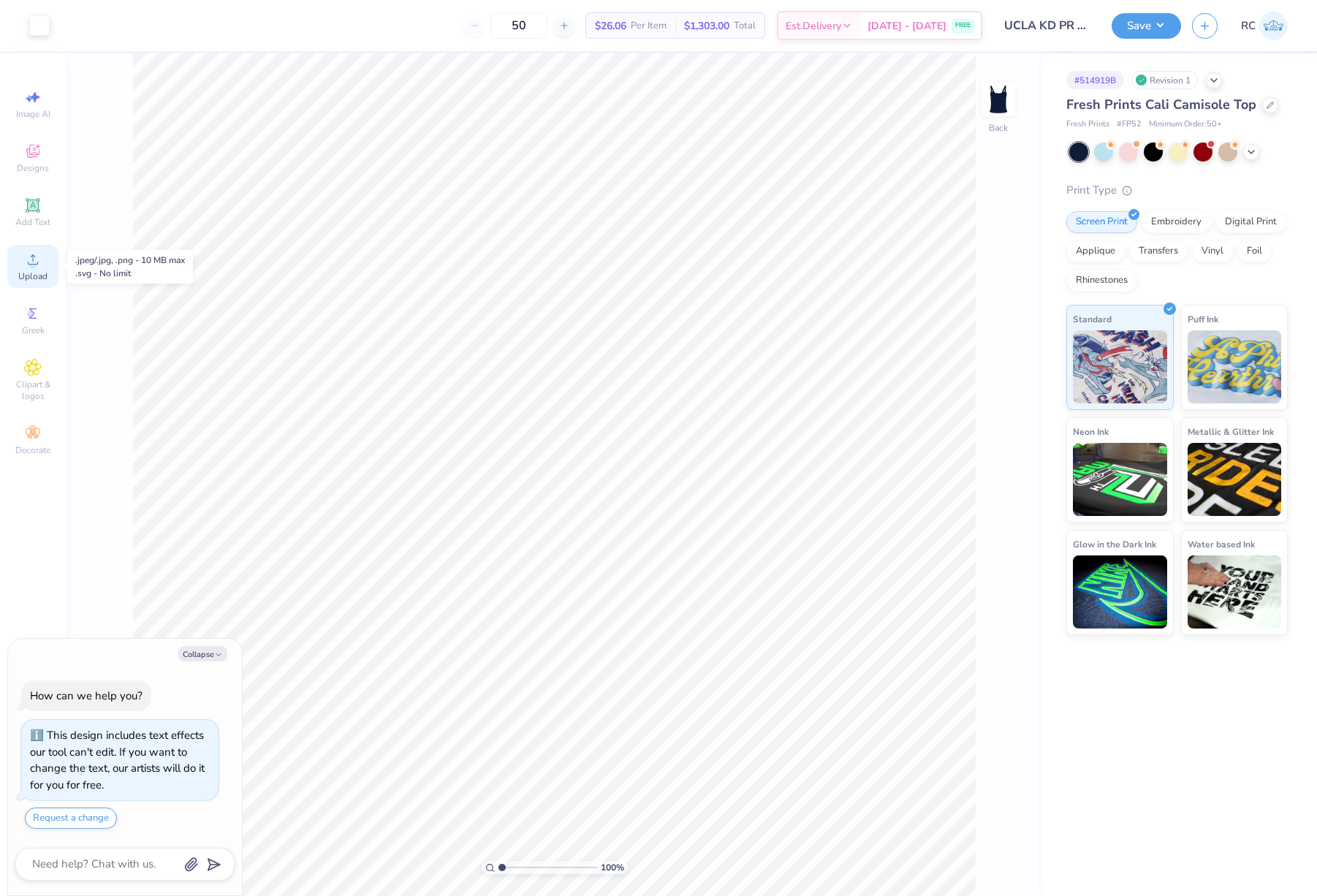
click at [33, 263] on circle at bounding box center [33, 265] width 8 height 8
click at [41, 272] on span "Upload" at bounding box center [33, 276] width 30 height 12
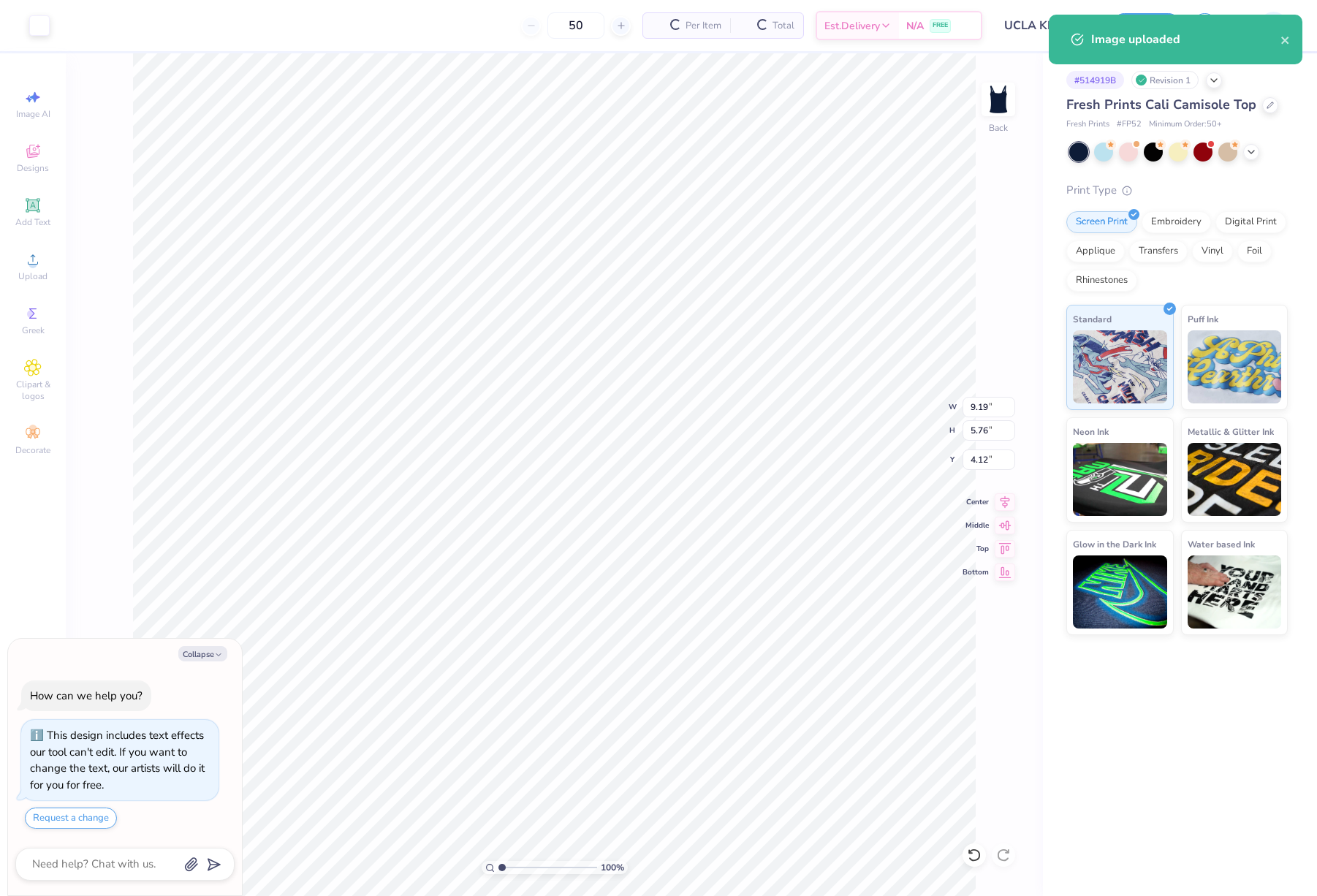
type textarea "x"
click at [994, 416] on input "9.19" at bounding box center [989, 407] width 52 height 20
type input "7"
type textarea "x"
type input "7.00"
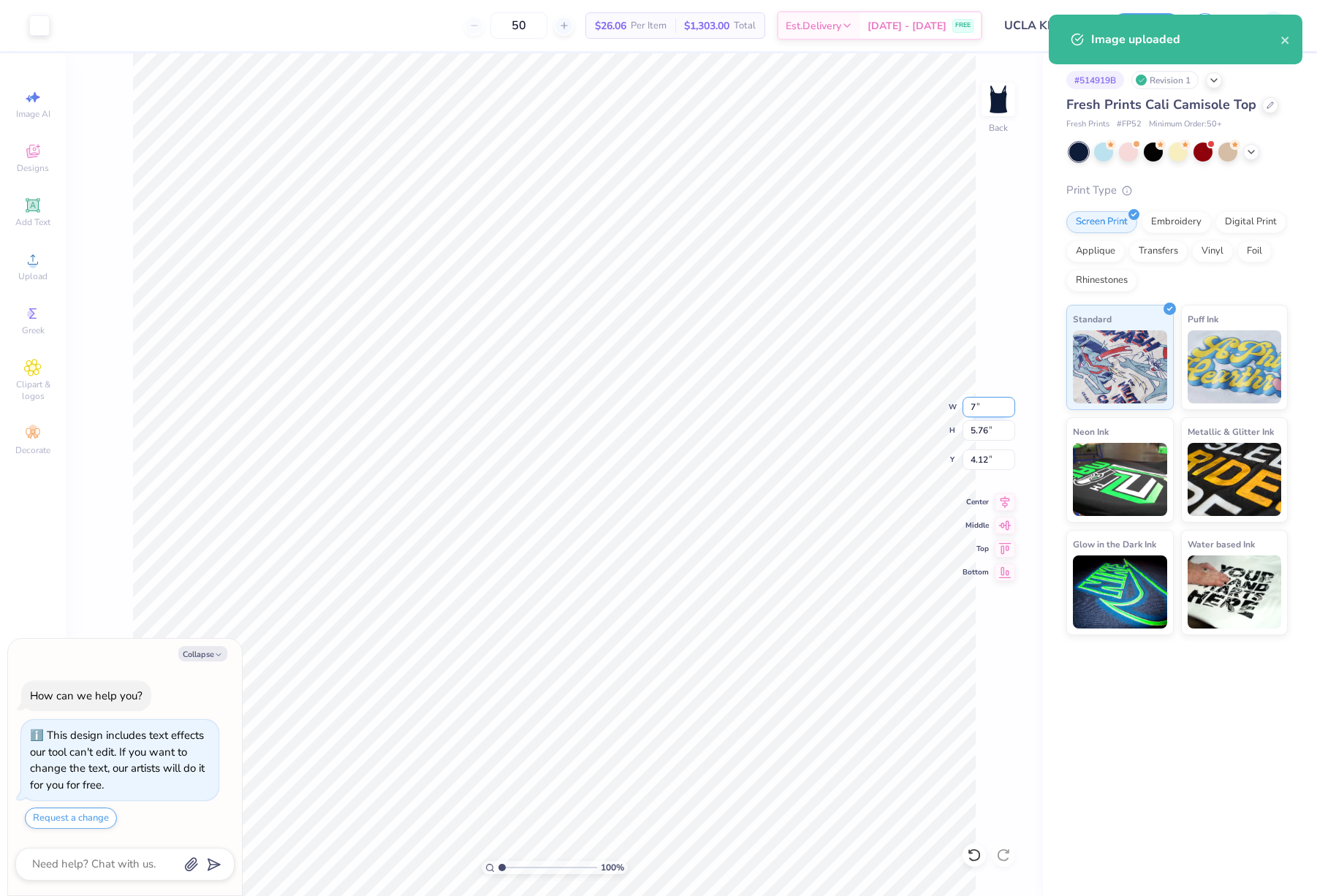
type input "4.39"
click at [984, 466] on input "4.81" at bounding box center [989, 459] width 52 height 20
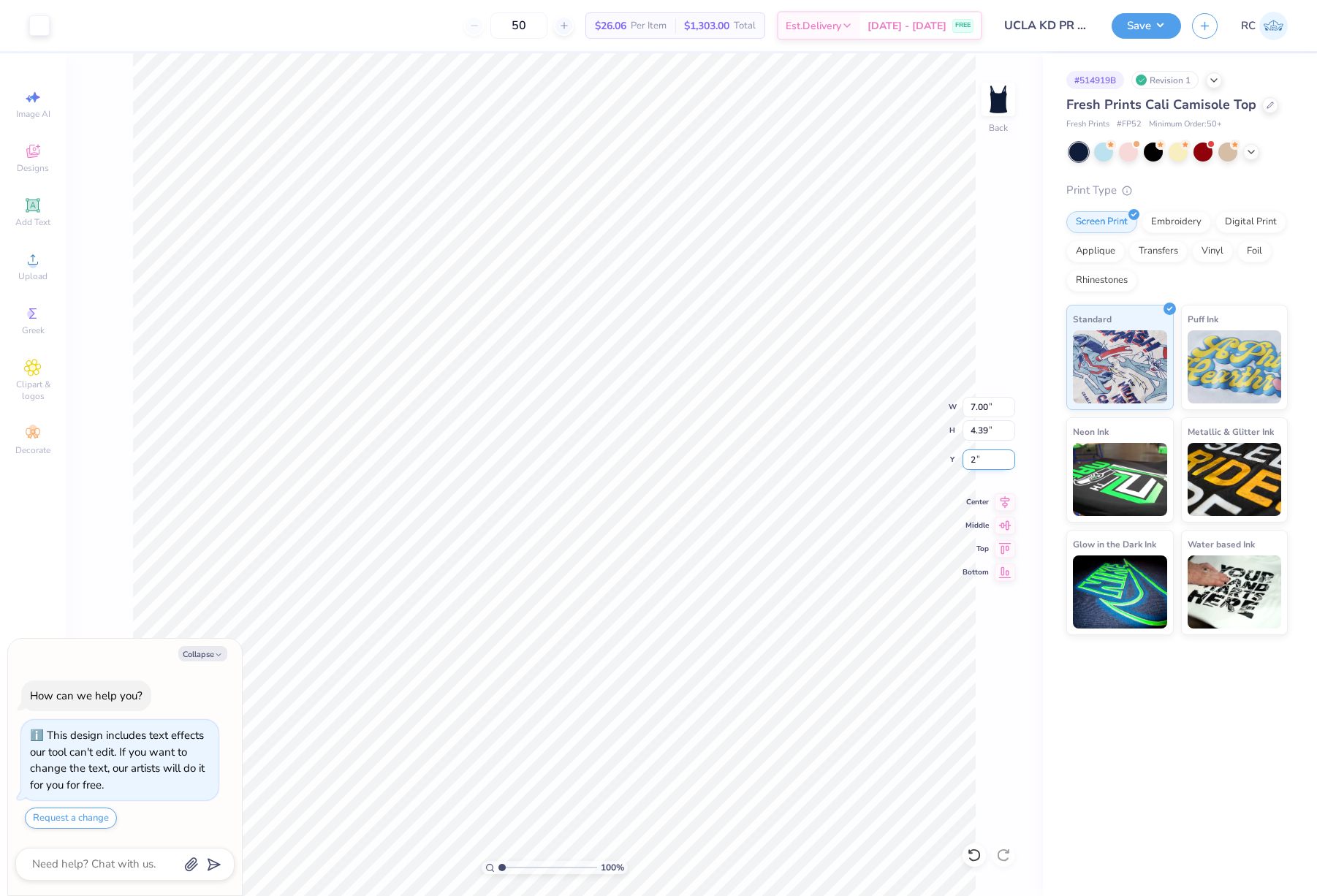
type input "2"
type textarea "x"
type input "2.00"
click at [1166, 30] on button "Save" at bounding box center [1147, 24] width 69 height 25
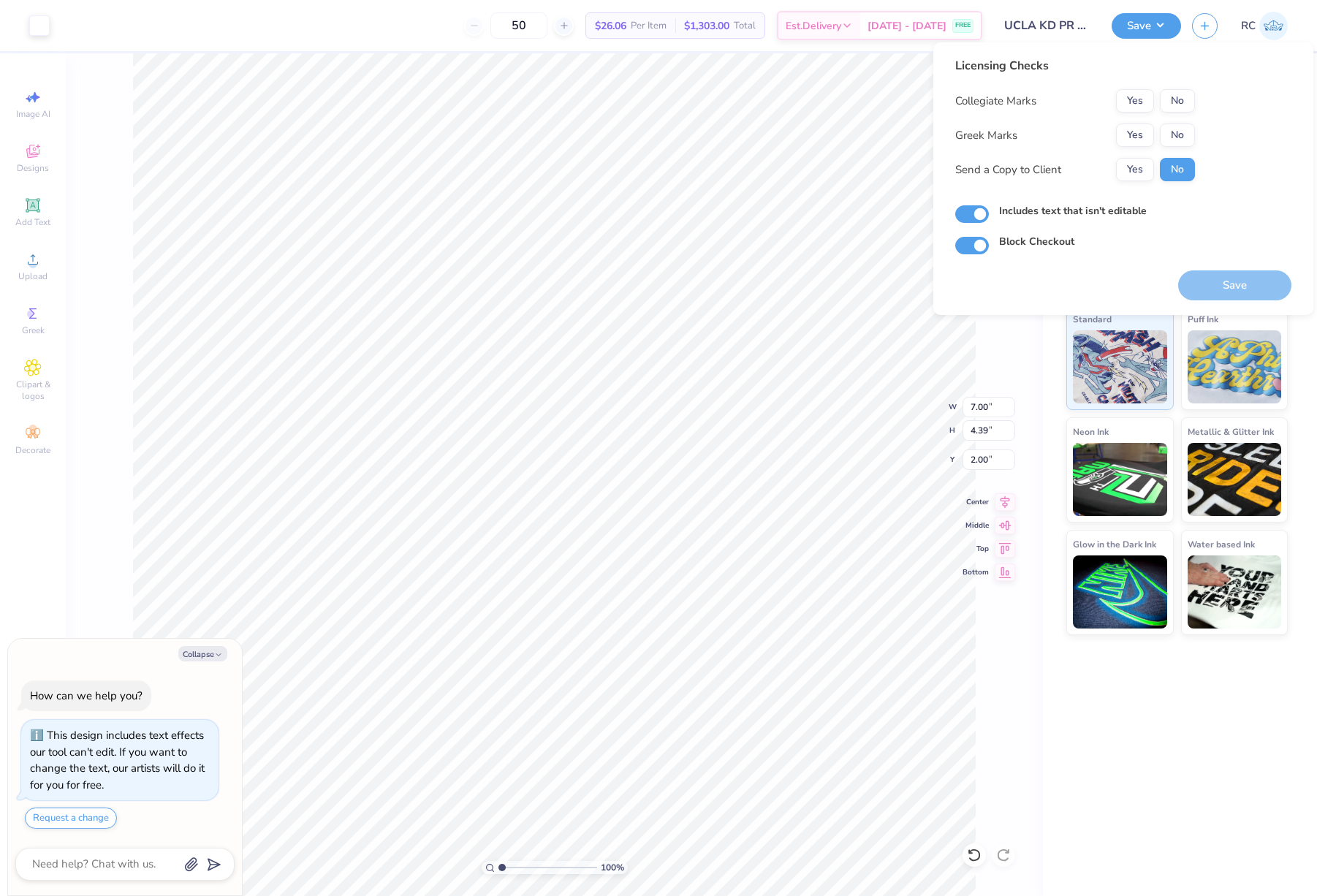
click at [1113, 132] on div "Greek Marks Yes No" at bounding box center [1075, 136] width 239 height 24
click at [1135, 131] on button "Yes" at bounding box center [1135, 136] width 38 height 24
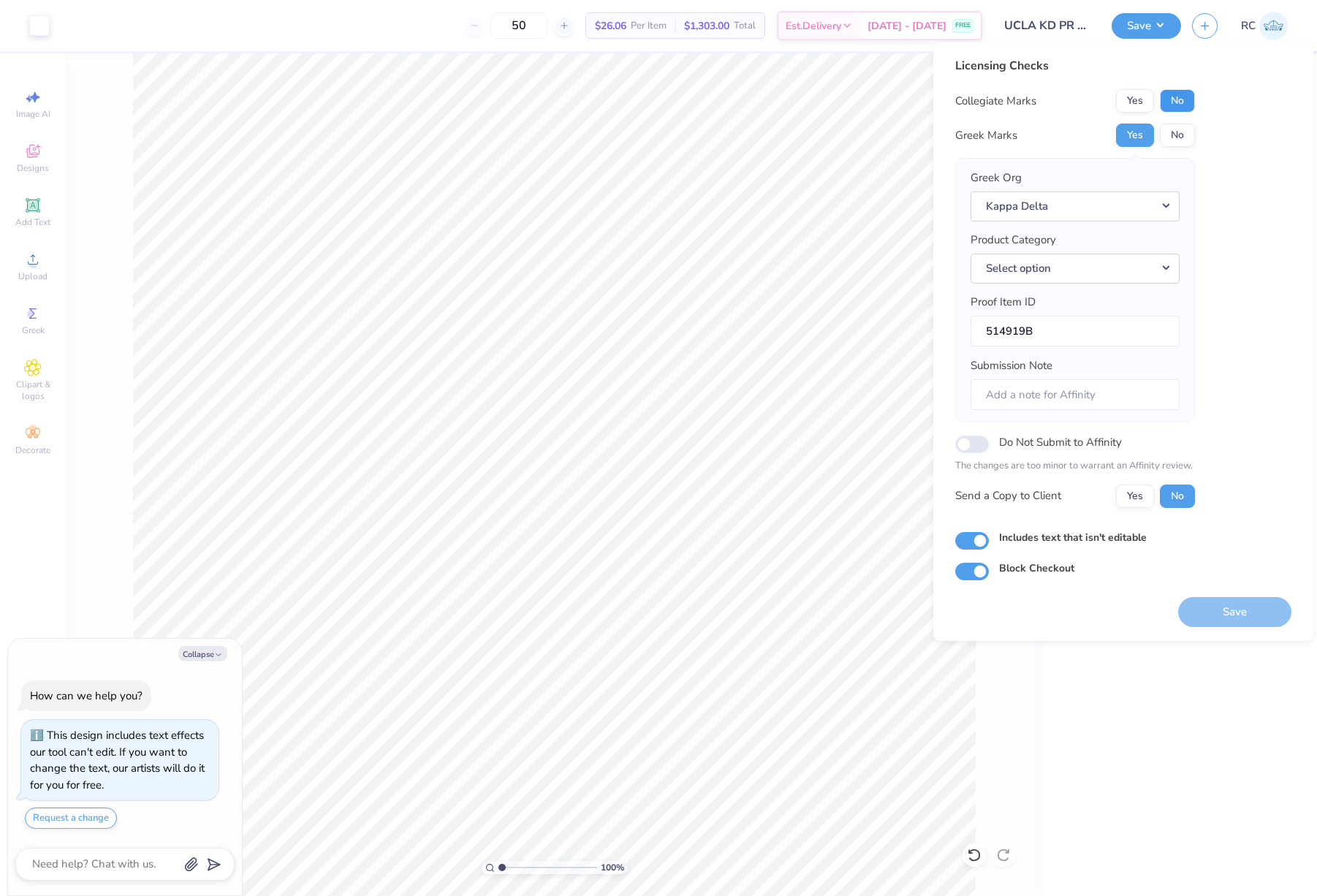
click at [1183, 96] on button "No" at bounding box center [1178, 101] width 35 height 24
click at [1146, 493] on button "Yes" at bounding box center [1135, 496] width 38 height 24
click at [1234, 616] on button "Save" at bounding box center [1235, 612] width 113 height 30
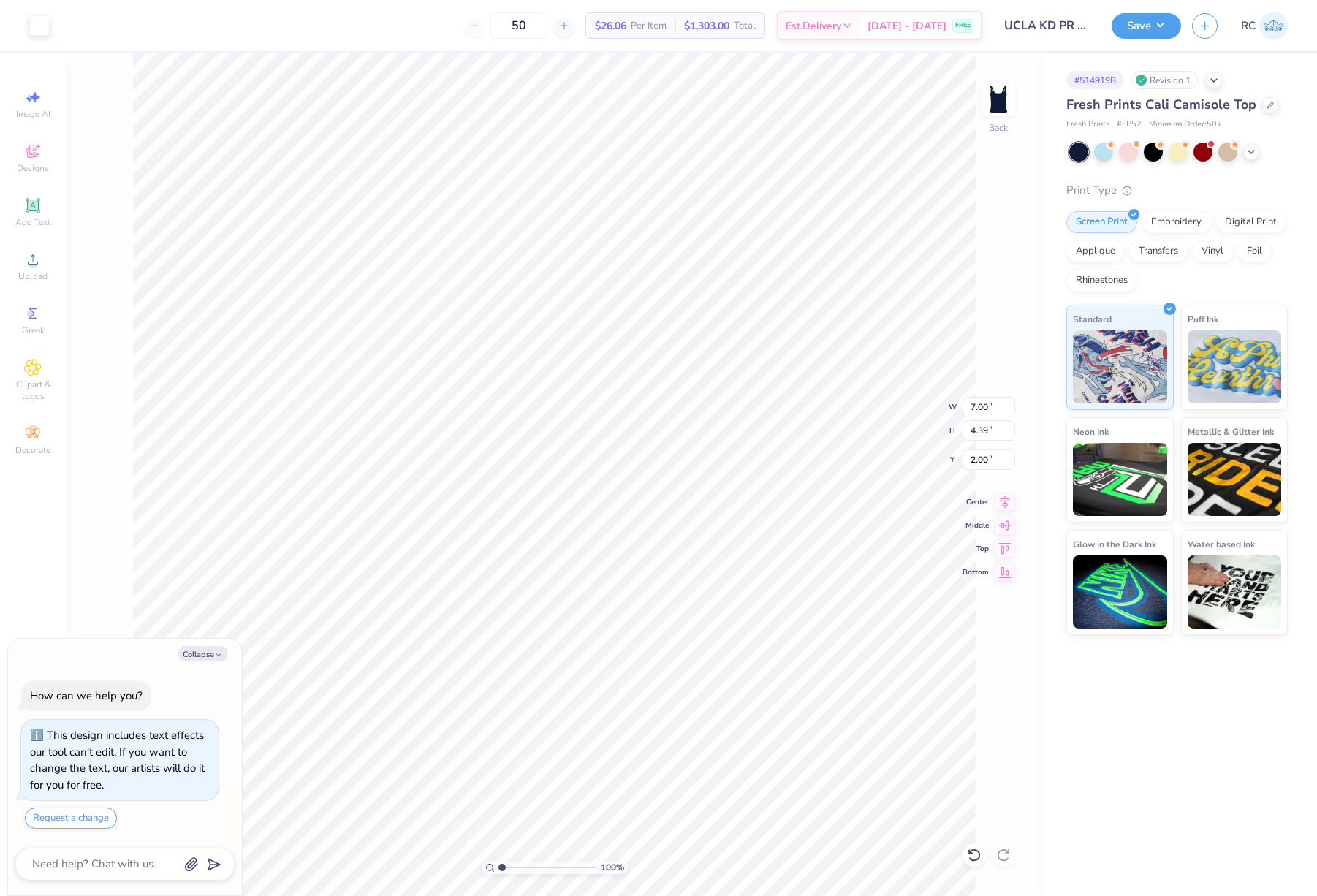
type textarea "x"
